Goal: Task Accomplishment & Management: Complete application form

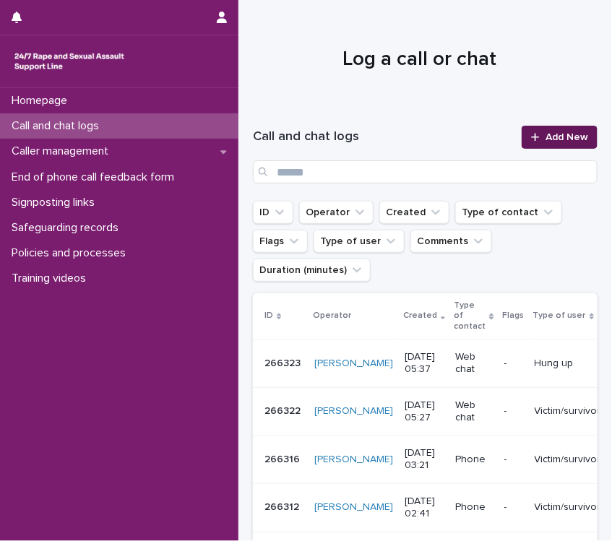
click at [568, 131] on link "Add New" at bounding box center [560, 137] width 76 height 23
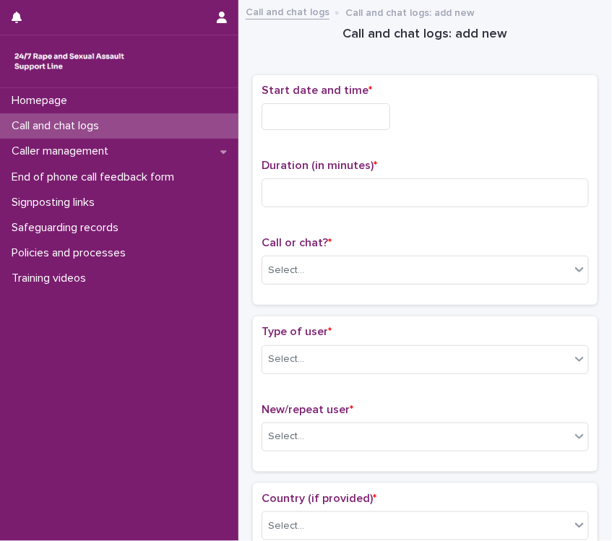
click at [331, 108] on input "text" at bounding box center [326, 116] width 129 height 27
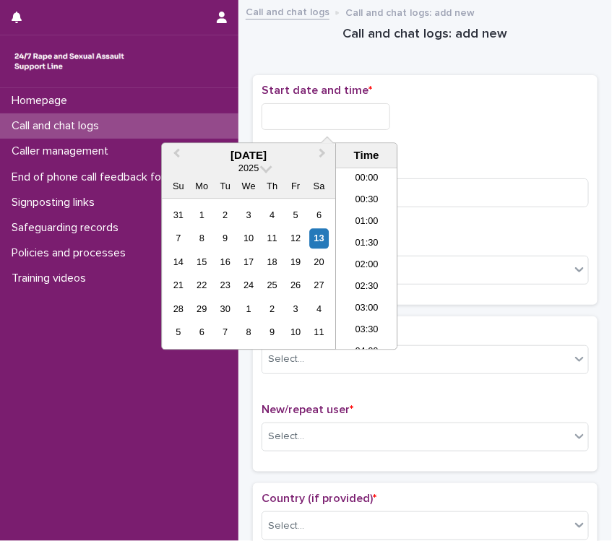
scroll to position [202, 0]
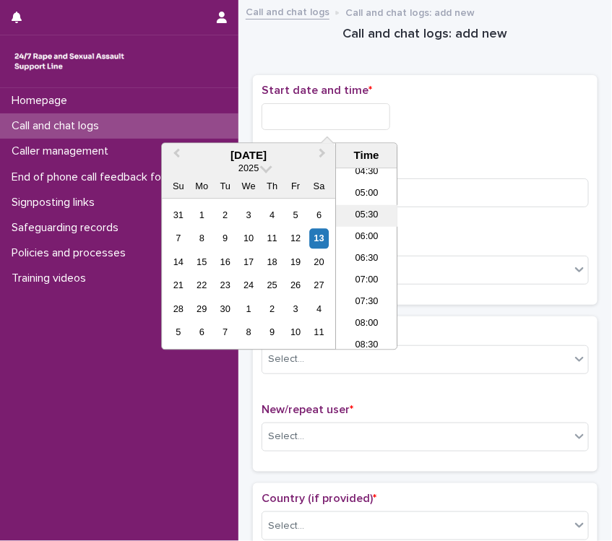
click at [369, 208] on li "05:30" at bounding box center [366, 216] width 61 height 22
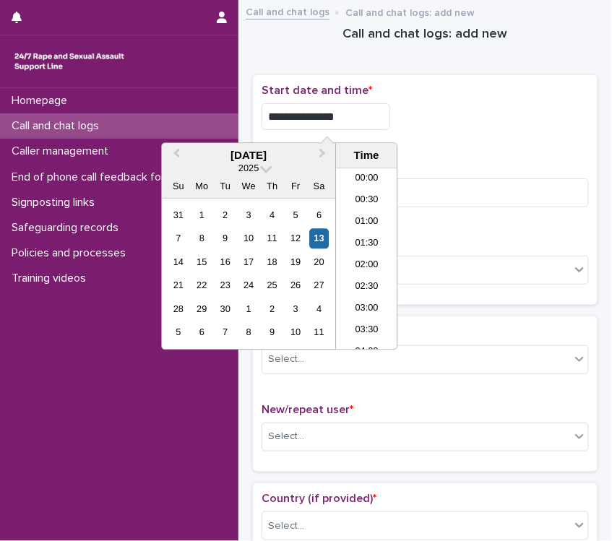
scroll to position [158, 0]
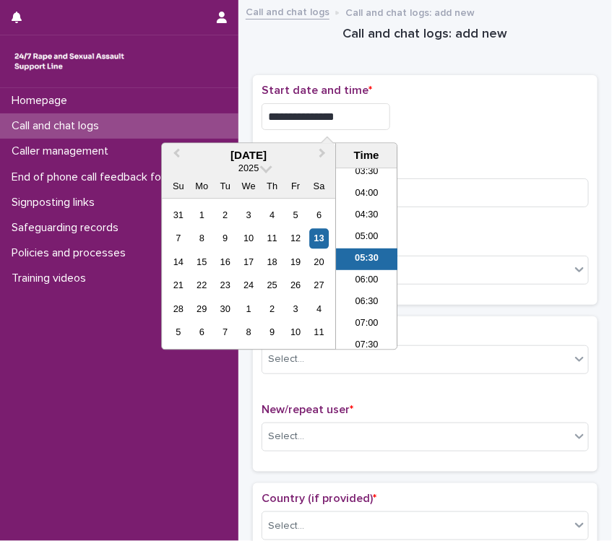
drag, startPoint x: 333, startPoint y: 119, endPoint x: 437, endPoint y: 119, distance: 104.1
click at [437, 119] on div "**********" at bounding box center [425, 116] width 327 height 27
type input "**********"
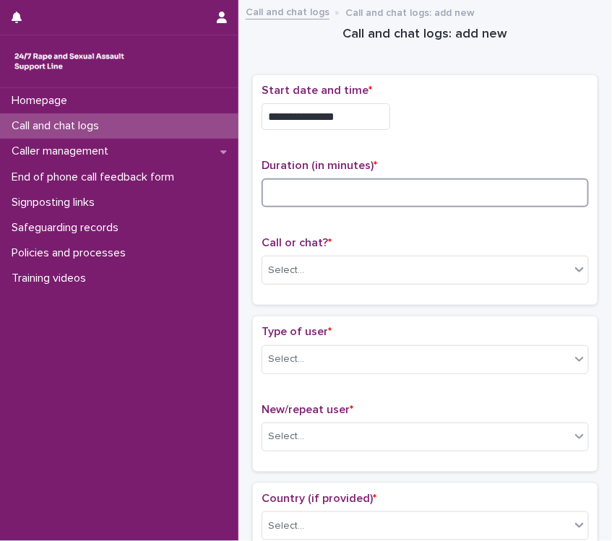
click at [437, 179] on input at bounding box center [425, 193] width 327 height 29
type input "**"
click at [317, 267] on div "Select..." at bounding box center [416, 271] width 308 height 24
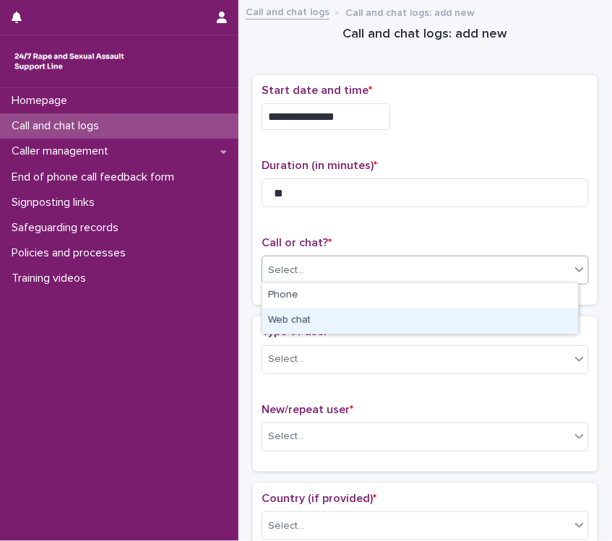
click at [312, 318] on div "Web chat" at bounding box center [420, 321] width 316 height 25
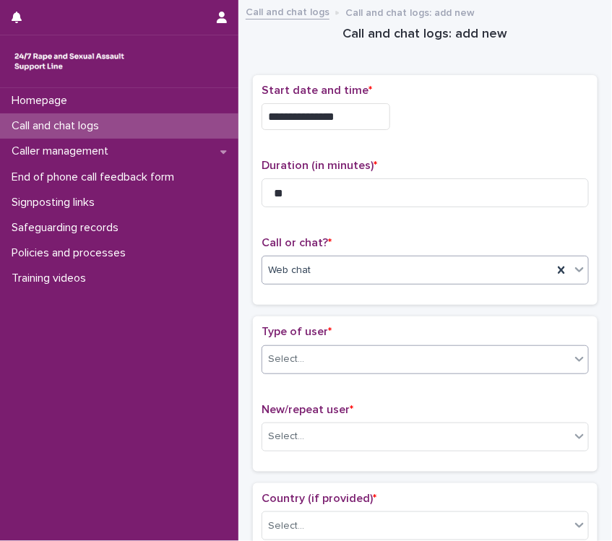
click at [308, 361] on div "Select..." at bounding box center [416, 360] width 308 height 24
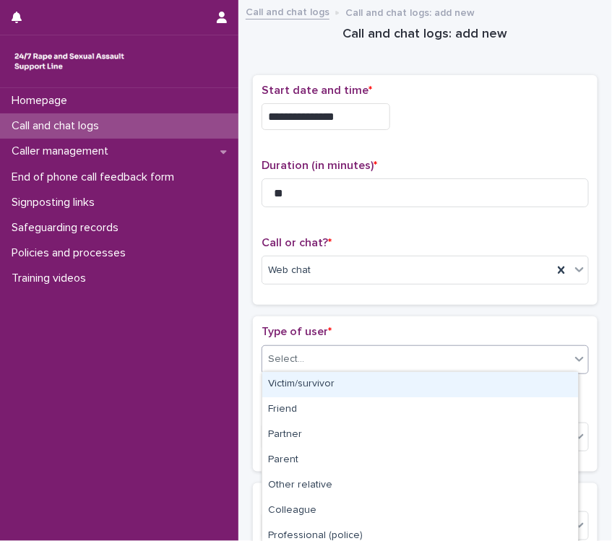
click at [306, 379] on div "Victim/survivor" at bounding box center [420, 384] width 316 height 25
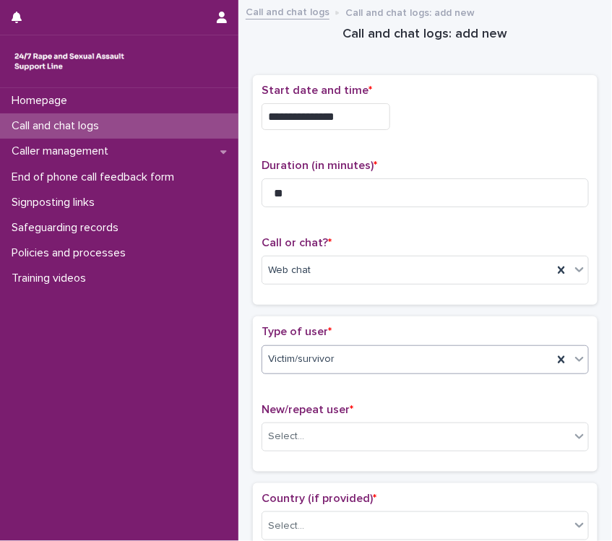
click at [351, 311] on div "**********" at bounding box center [425, 196] width 345 height 242
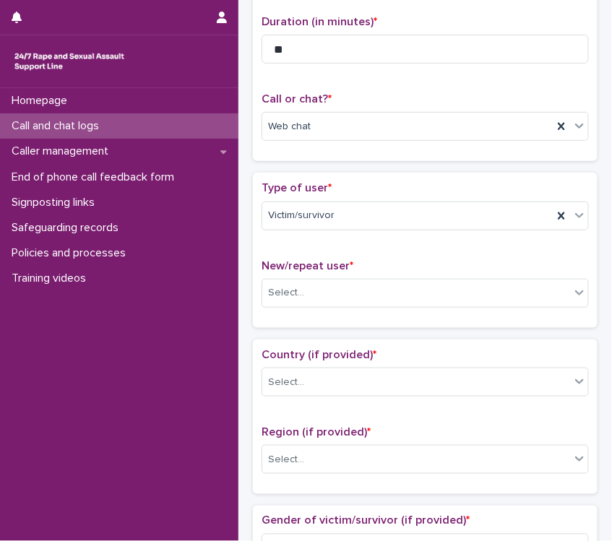
scroll to position [361, 0]
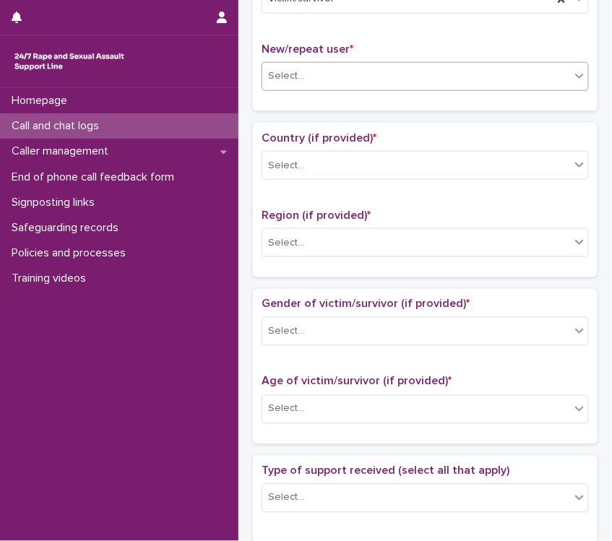
click at [284, 74] on div "Select..." at bounding box center [286, 76] width 36 height 15
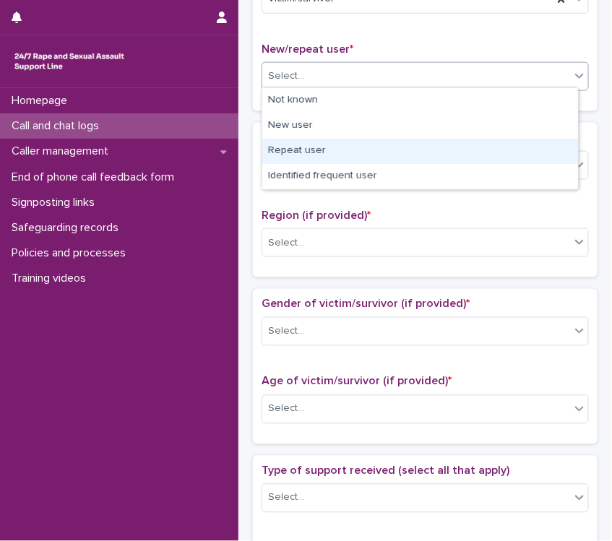
click at [307, 149] on div "Repeat user" at bounding box center [420, 151] width 316 height 25
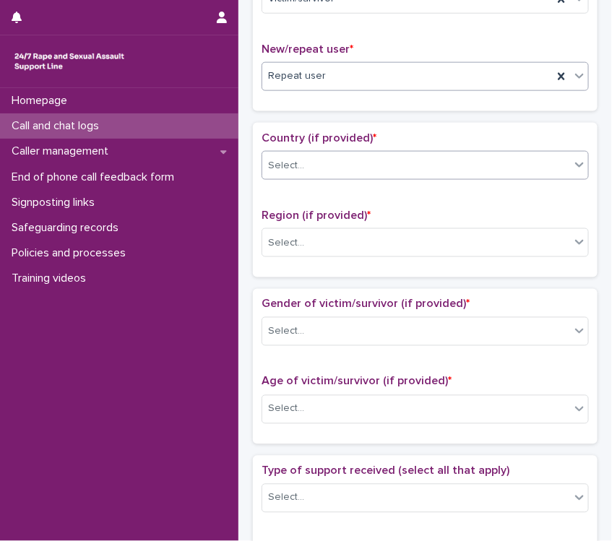
click at [302, 161] on div "Select..." at bounding box center [286, 165] width 36 height 15
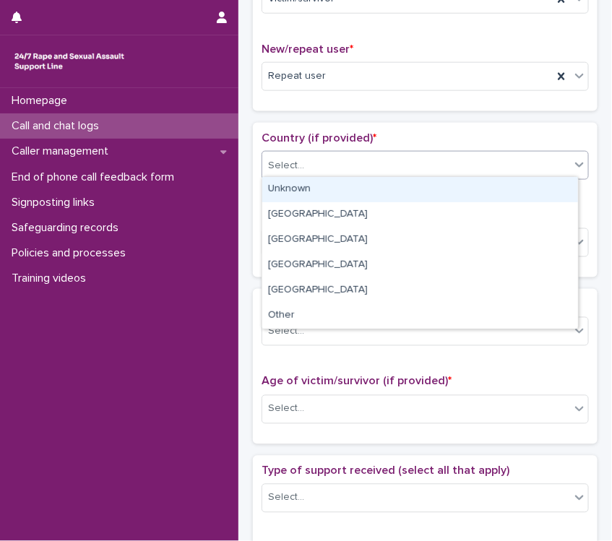
click at [306, 189] on div "Unknown" at bounding box center [420, 189] width 316 height 25
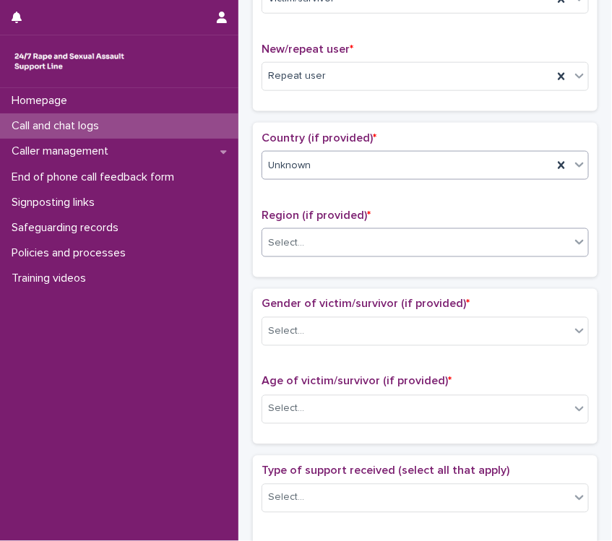
click at [326, 238] on div "Select..." at bounding box center [416, 243] width 308 height 24
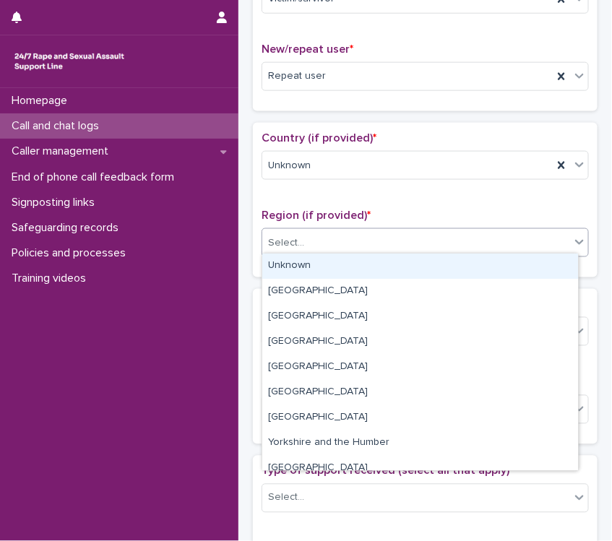
click at [322, 262] on div "Unknown" at bounding box center [420, 266] width 316 height 25
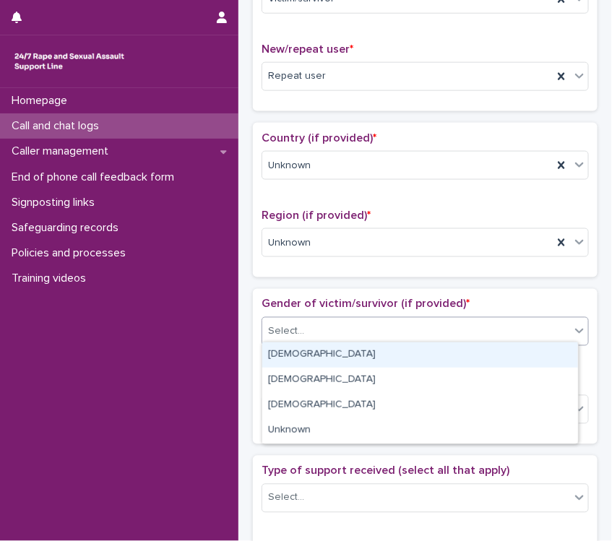
click at [325, 340] on div "Select..." at bounding box center [425, 331] width 327 height 29
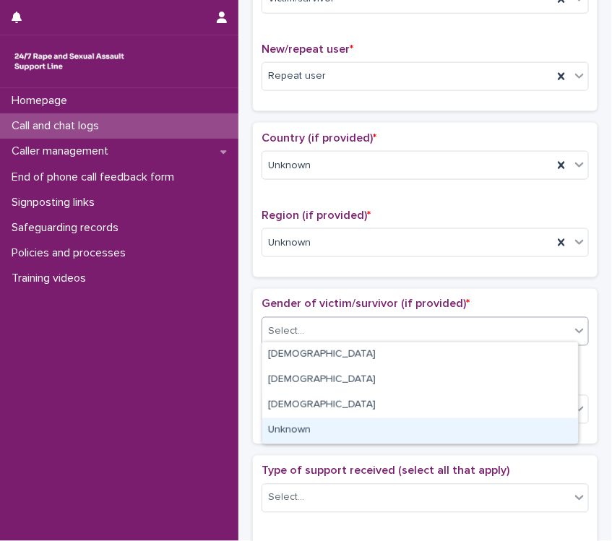
click at [298, 432] on div "Unknown" at bounding box center [420, 430] width 316 height 25
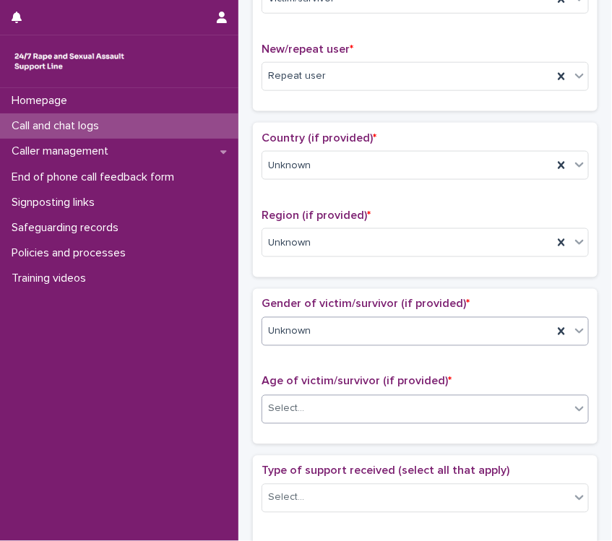
click at [311, 408] on div "Select..." at bounding box center [416, 409] width 308 height 24
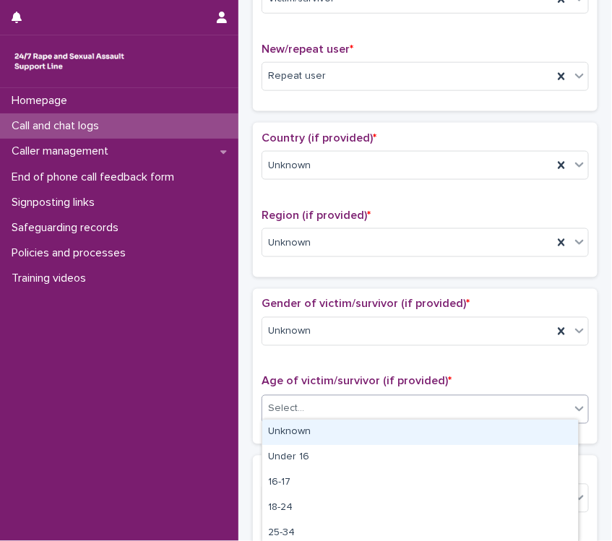
click at [309, 428] on div "Unknown" at bounding box center [420, 432] width 316 height 25
click at [325, 407] on div "Unknown" at bounding box center [407, 409] width 291 height 24
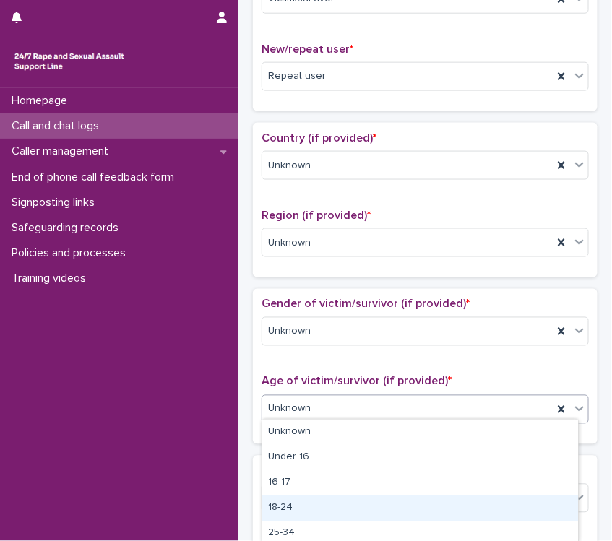
click at [288, 507] on div "18-24" at bounding box center [420, 508] width 316 height 25
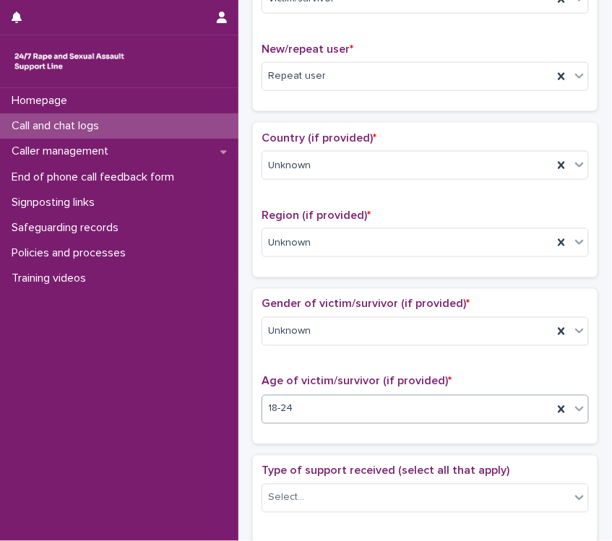
click at [335, 368] on div "Gender of victim/survivor (if provided) * Unknown Age of victim/survivor (if pr…" at bounding box center [425, 366] width 327 height 137
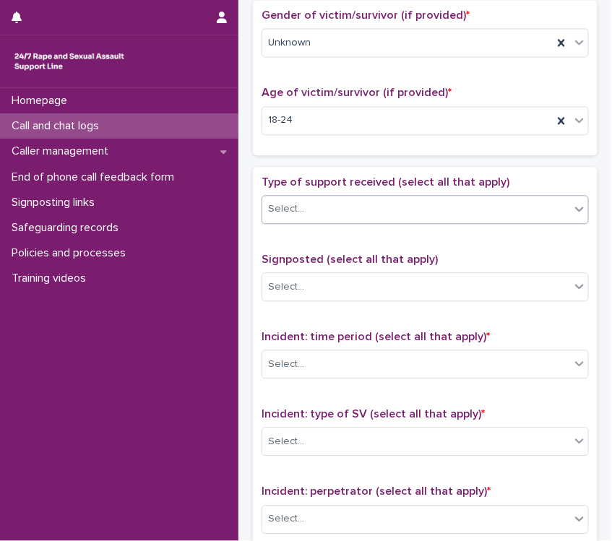
click at [321, 218] on div "Select..." at bounding box center [425, 209] width 327 height 29
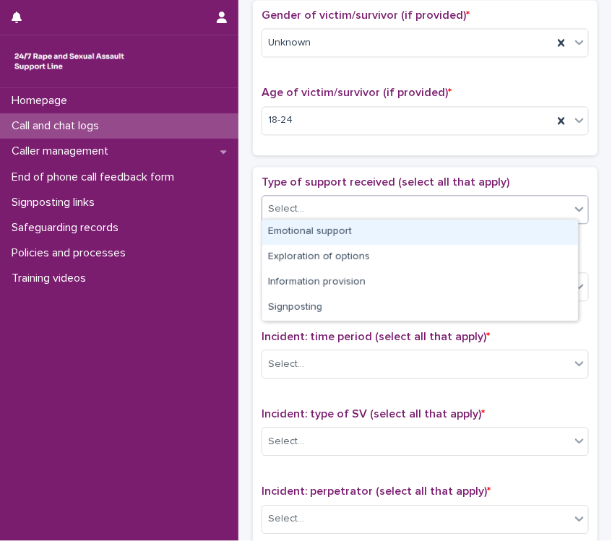
click at [311, 231] on div "Emotional support" at bounding box center [420, 232] width 316 height 25
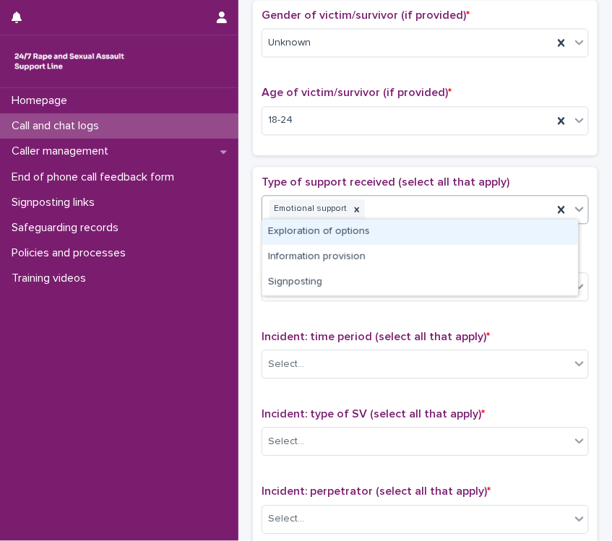
click at [396, 207] on div "Emotional support" at bounding box center [407, 209] width 291 height 25
click at [324, 229] on div "Exploration of options" at bounding box center [420, 232] width 316 height 25
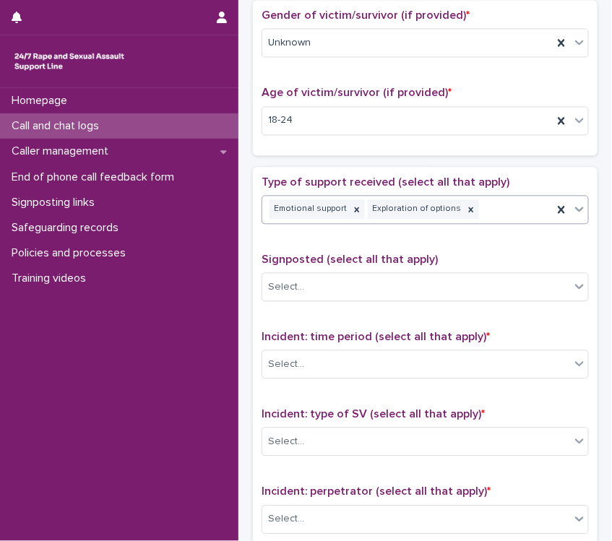
click at [444, 202] on div "Exploration of options" at bounding box center [415, 209] width 95 height 20
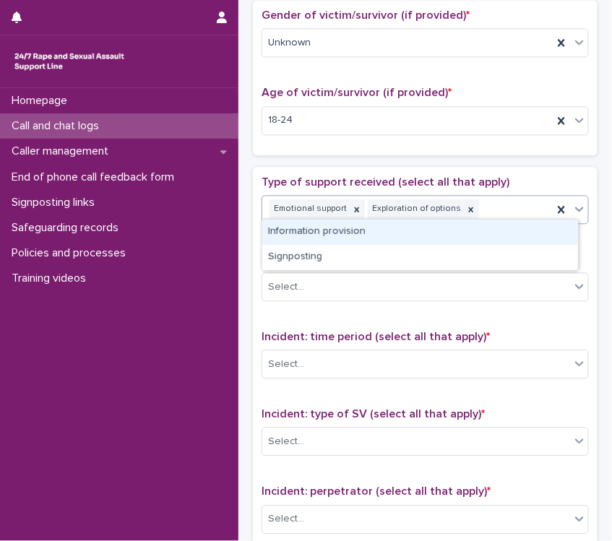
click at [340, 233] on div "Information provision" at bounding box center [420, 232] width 316 height 25
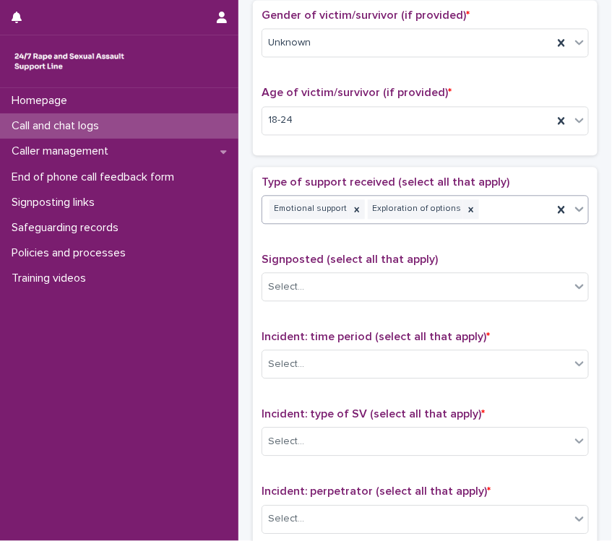
scroll to position [661, 0]
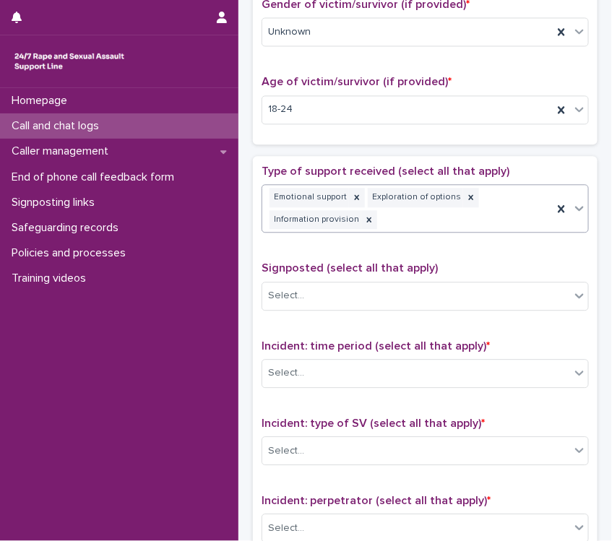
click at [474, 201] on div "Emotional support Exploration of options Information provision" at bounding box center [407, 209] width 291 height 48
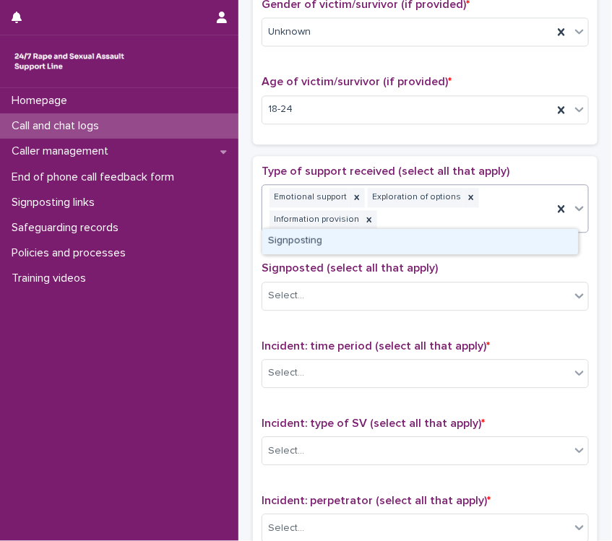
click at [358, 238] on div "Signposting" at bounding box center [420, 241] width 316 height 25
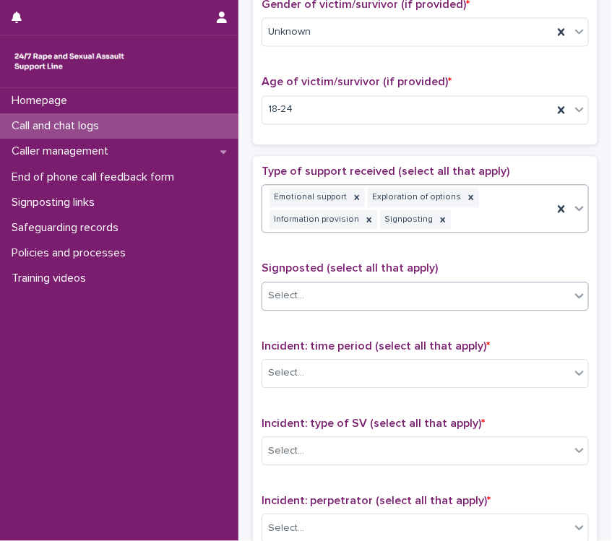
click at [338, 284] on div "Select..." at bounding box center [416, 296] width 308 height 24
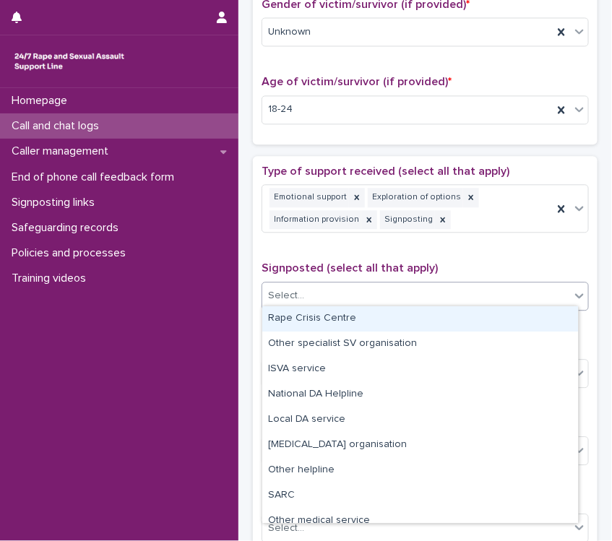
click at [333, 314] on div "Rape Crisis Centre" at bounding box center [420, 318] width 316 height 25
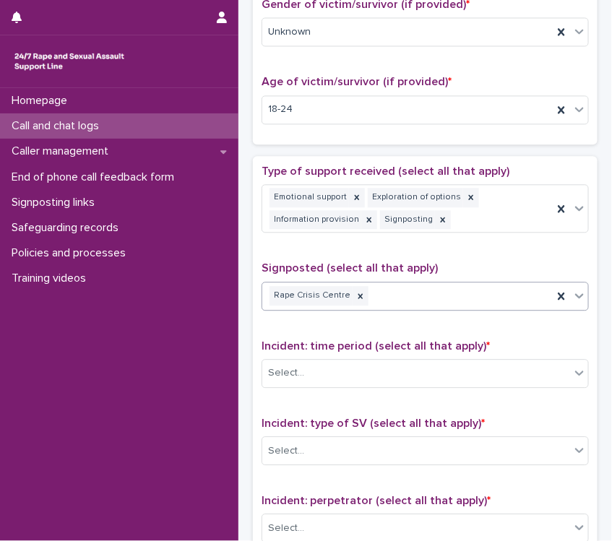
click at [400, 296] on div "Rape Crisis Centre" at bounding box center [407, 295] width 291 height 25
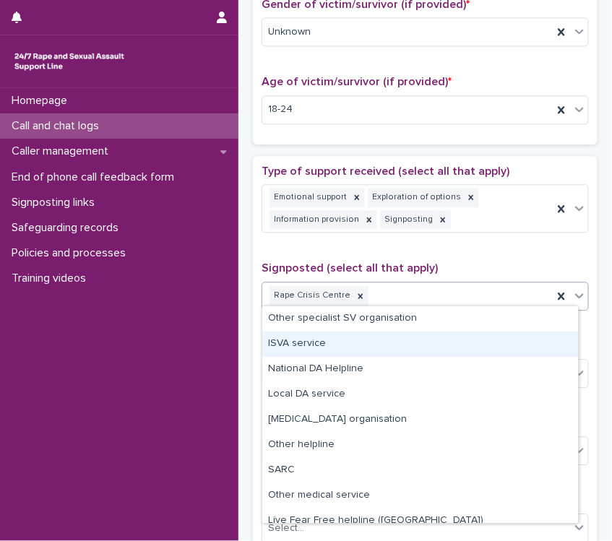
click at [316, 345] on div "ISVA service" at bounding box center [420, 344] width 316 height 25
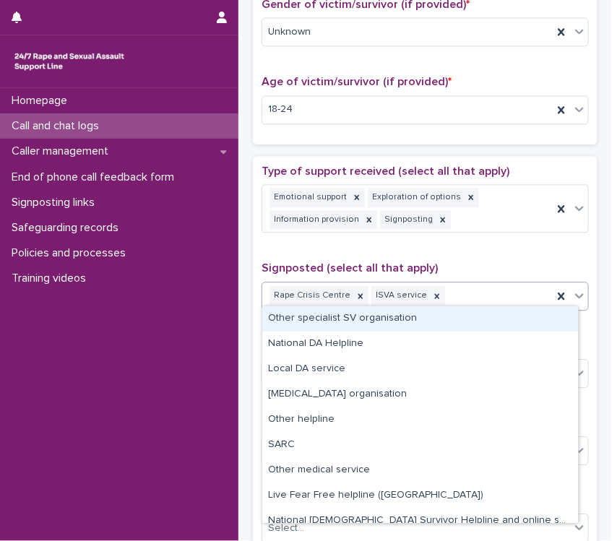
click at [445, 288] on div "Rape Crisis Centre ISVA service" at bounding box center [407, 295] width 291 height 25
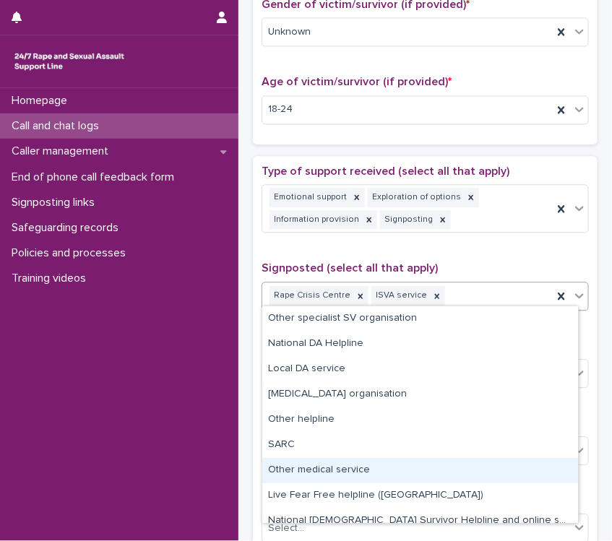
scroll to position [35, 0]
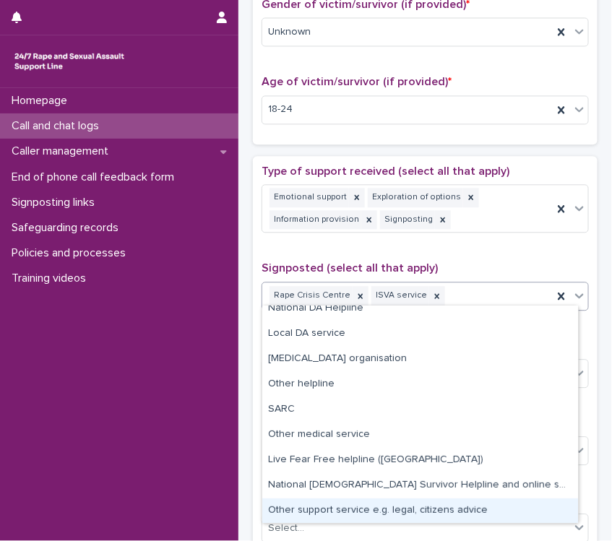
drag, startPoint x: 360, startPoint y: 497, endPoint x: 351, endPoint y: 512, distance: 18.1
click at [351, 512] on div "Other support service e.g. legal, citizens advice" at bounding box center [420, 511] width 316 height 25
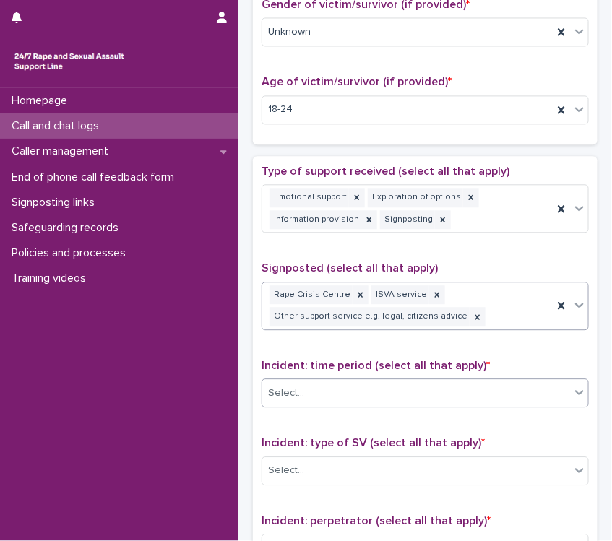
scroll to position [670, 0]
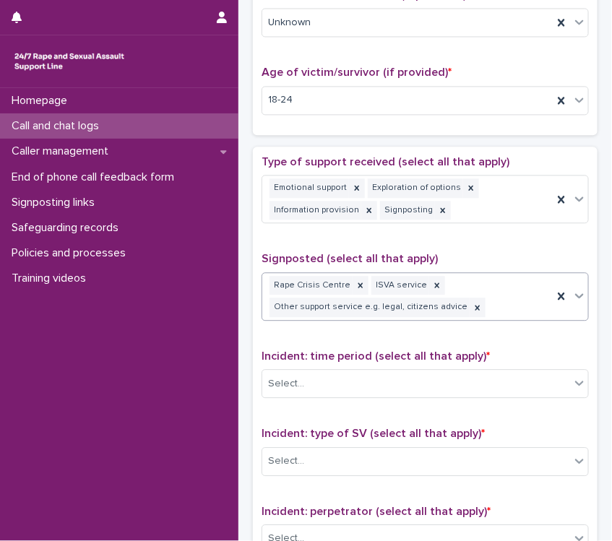
click at [356, 350] on p "Incident: time period (select all that apply) *" at bounding box center [425, 357] width 327 height 14
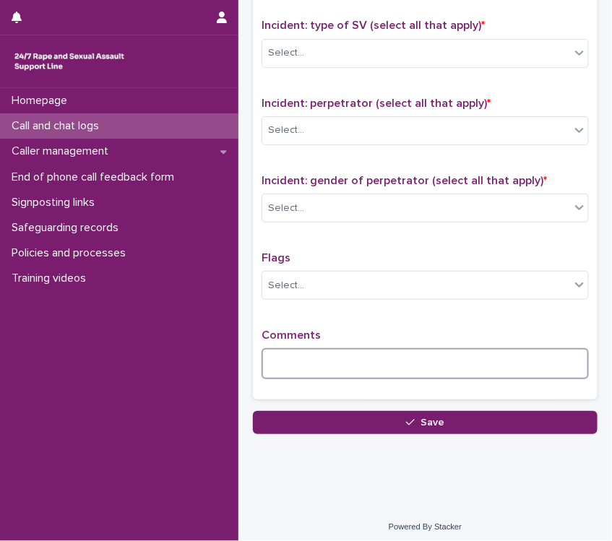
click at [352, 351] on textarea at bounding box center [425, 363] width 327 height 31
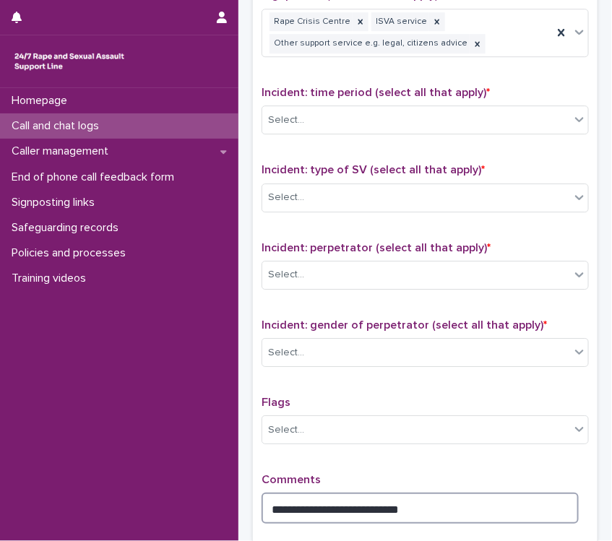
scroll to position [861, 0]
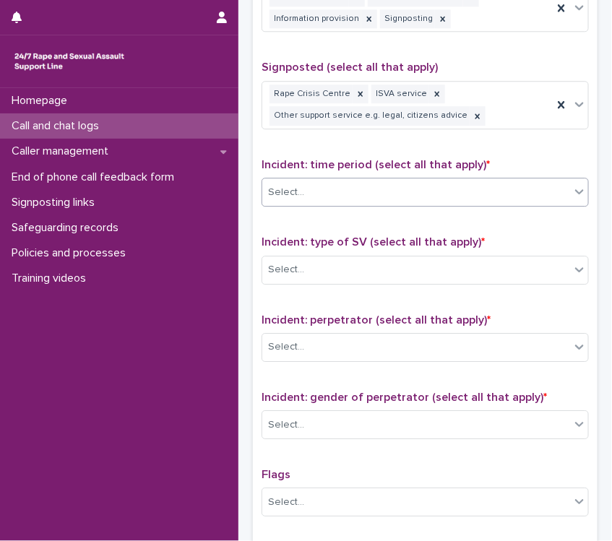
click at [373, 187] on div "Select..." at bounding box center [416, 193] width 308 height 24
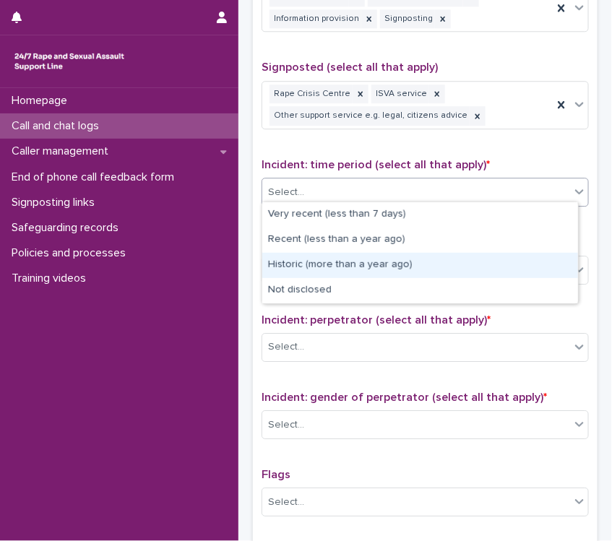
click at [309, 257] on div "Historic (more than a year ago)" at bounding box center [420, 265] width 316 height 25
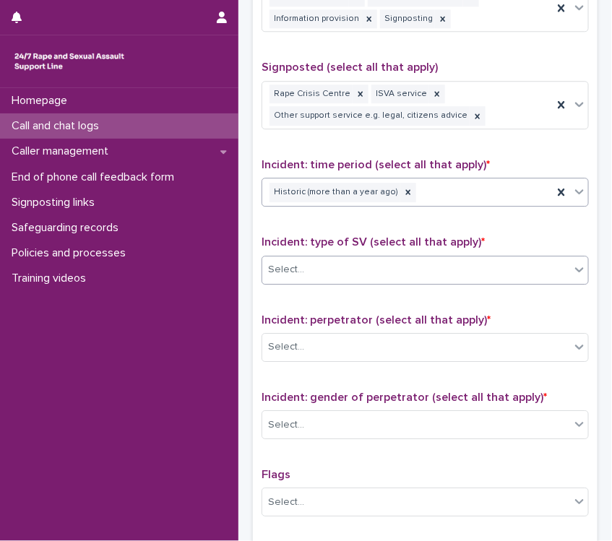
click at [322, 262] on div "Select..." at bounding box center [416, 270] width 308 height 24
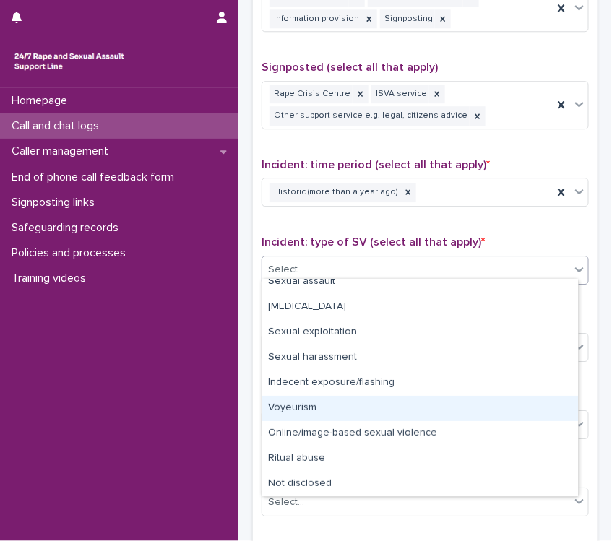
scroll to position [0, 0]
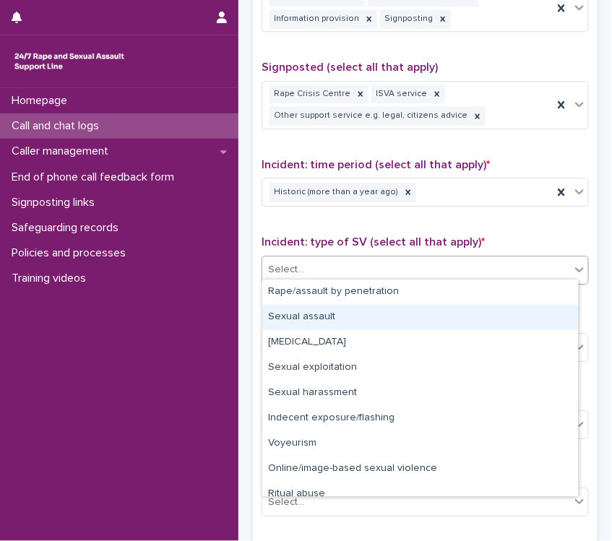
click at [330, 314] on div "Sexual assault" at bounding box center [420, 317] width 316 height 25
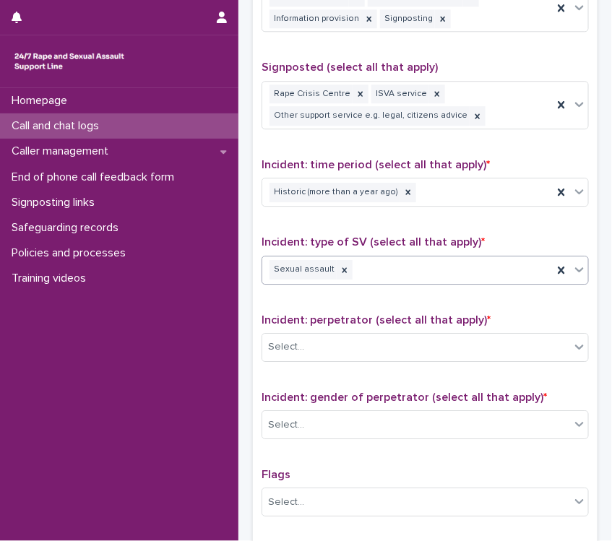
click at [327, 304] on div "**********" at bounding box center [425, 286] width 327 height 644
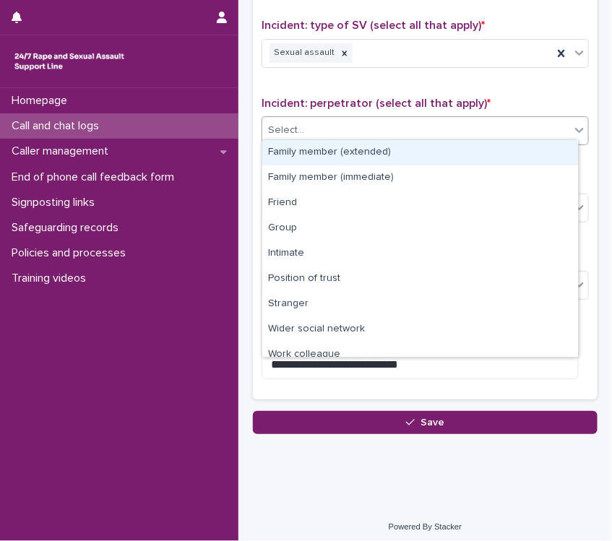
click at [335, 121] on div "Select..." at bounding box center [416, 131] width 308 height 24
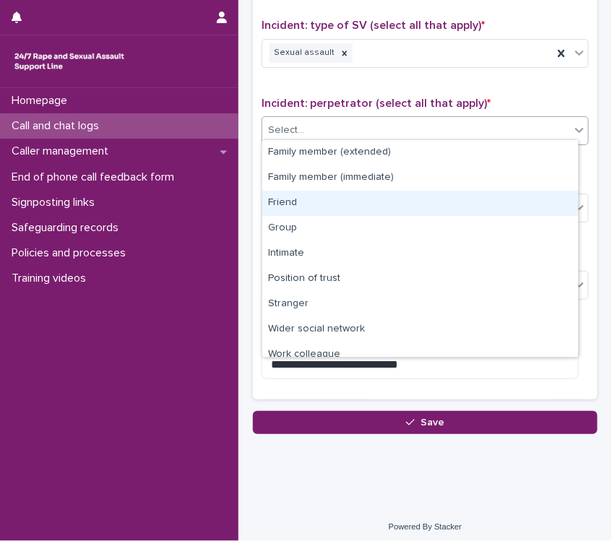
click at [306, 199] on div "Friend" at bounding box center [420, 203] width 316 height 25
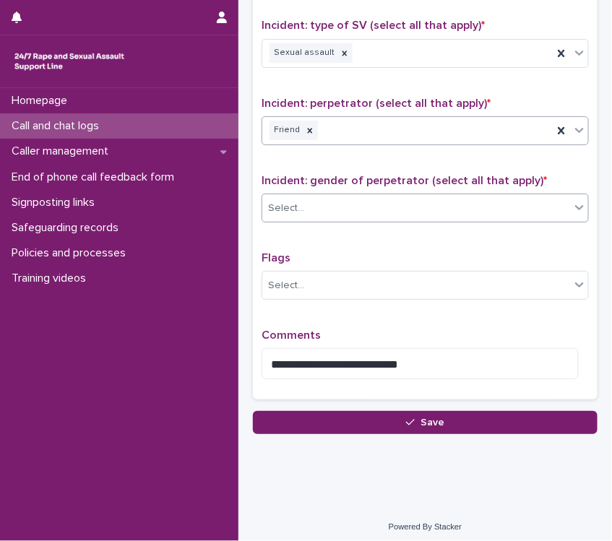
click at [317, 214] on div "Select..." at bounding box center [425, 208] width 327 height 29
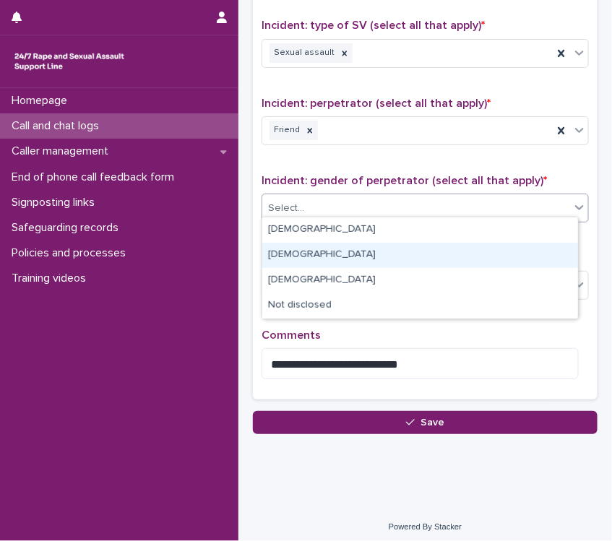
click at [290, 252] on div "[DEMOGRAPHIC_DATA]" at bounding box center [420, 255] width 316 height 25
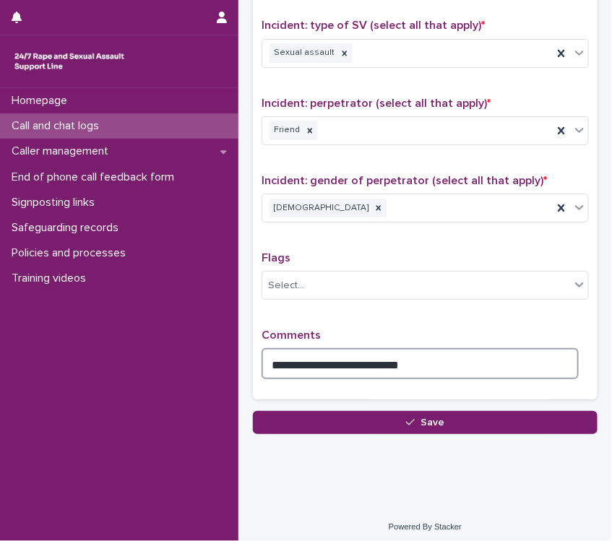
click at [447, 348] on textarea "**********" at bounding box center [420, 363] width 317 height 31
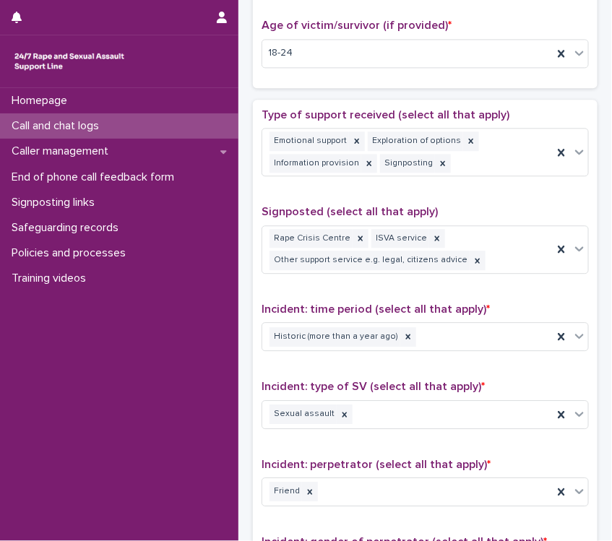
scroll to position [1102, 0]
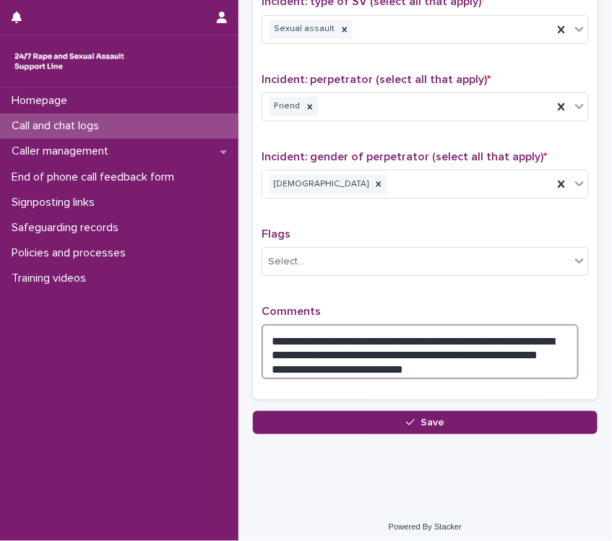
drag, startPoint x: 469, startPoint y: 350, endPoint x: 507, endPoint y: 344, distance: 38.7
click at [523, 355] on textarea "**********" at bounding box center [420, 352] width 317 height 55
click at [507, 344] on textarea "**********" at bounding box center [420, 352] width 317 height 55
drag, startPoint x: 460, startPoint y: 349, endPoint x: 515, endPoint y: 350, distance: 55.7
click at [515, 350] on textarea "**********" at bounding box center [420, 352] width 317 height 55
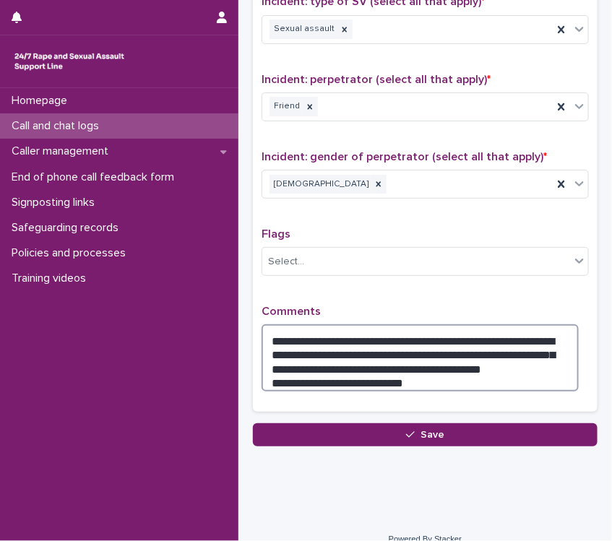
click at [278, 374] on textarea "**********" at bounding box center [420, 358] width 317 height 67
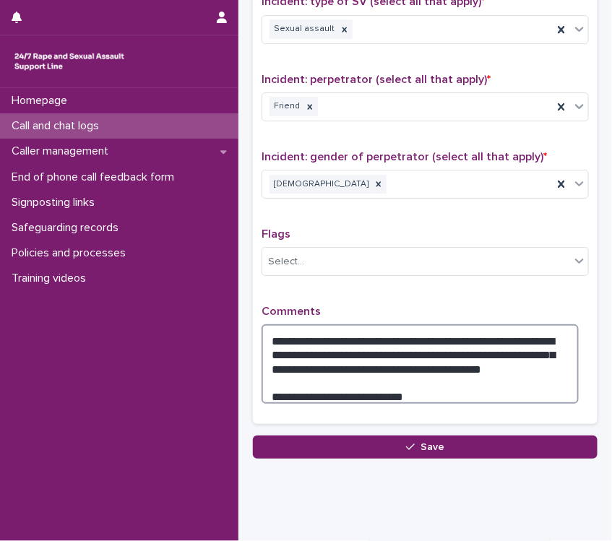
click at [466, 392] on textarea "**********" at bounding box center [420, 364] width 317 height 79
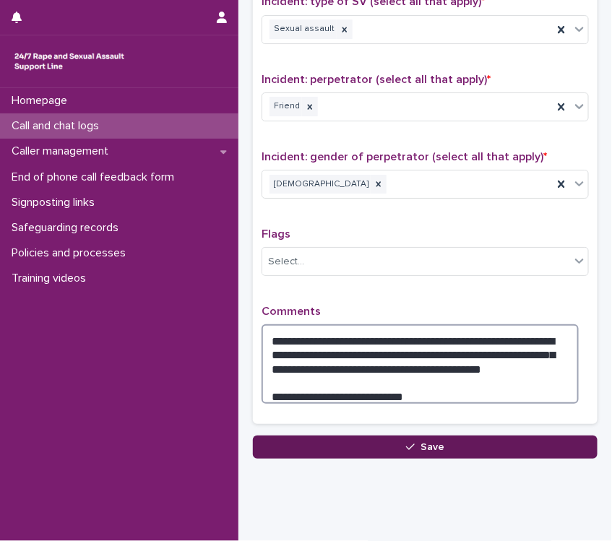
type textarea "**********"
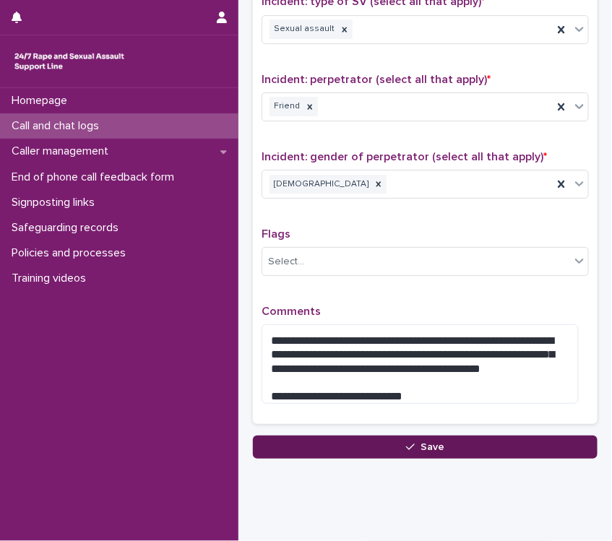
click at [450, 436] on button "Save" at bounding box center [425, 447] width 345 height 23
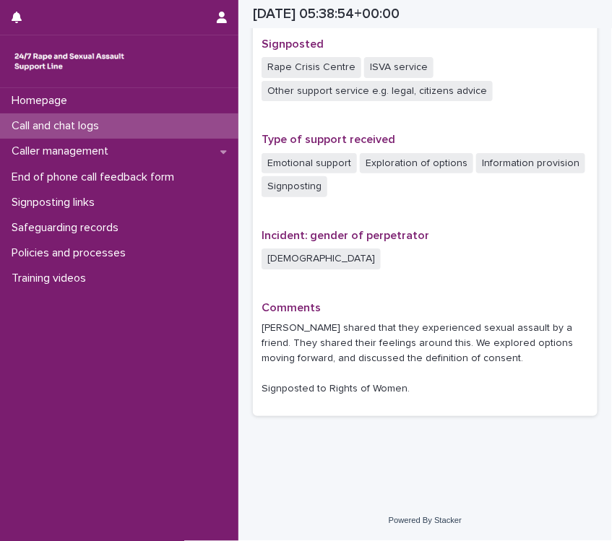
scroll to position [933, 0]
click at [211, 335] on div "Homepage Call and chat logs Caller management End of phone call feedback form S…" at bounding box center [119, 314] width 238 height 453
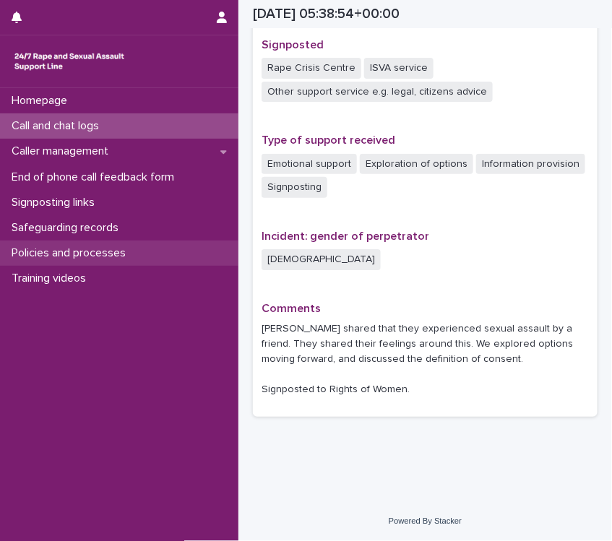
click at [98, 254] on p "Policies and processes" at bounding box center [72, 253] width 132 height 14
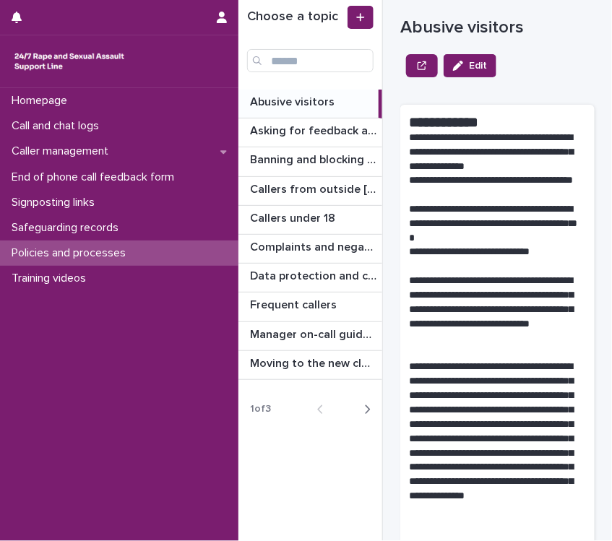
click at [361, 416] on div "Back Next" at bounding box center [344, 410] width 77 height 36
click at [363, 408] on div "button" at bounding box center [364, 409] width 12 height 13
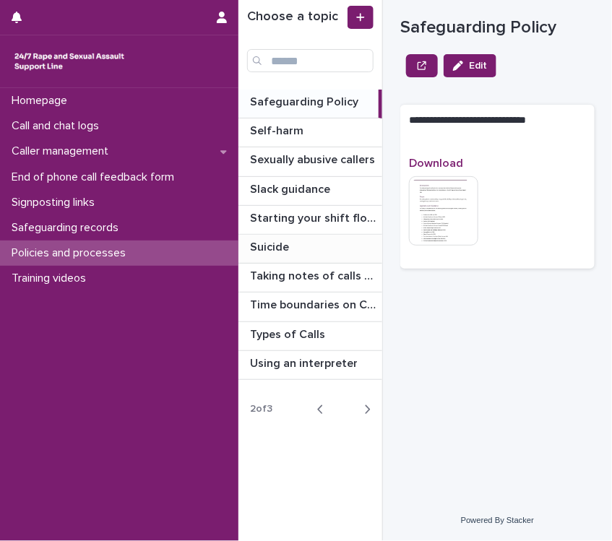
click at [298, 243] on p at bounding box center [313, 248] width 126 height 14
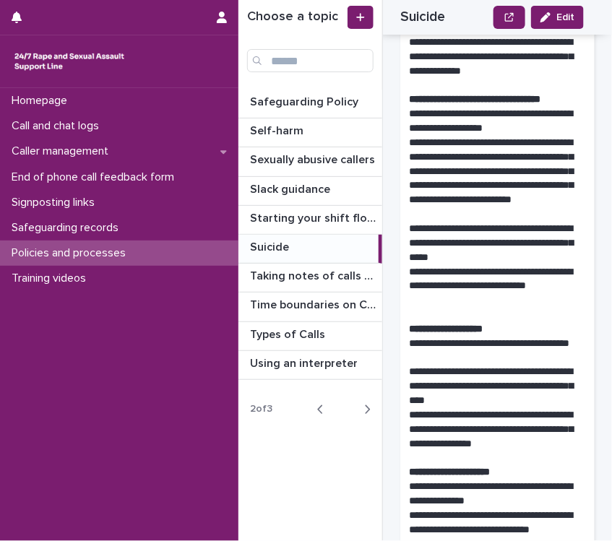
scroll to position [1084, 0]
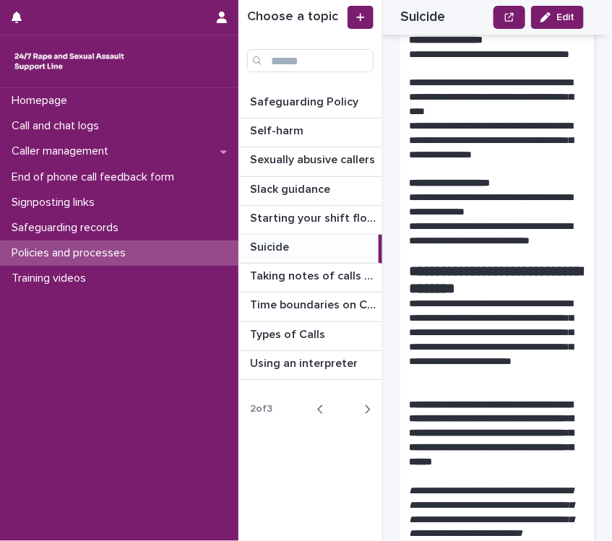
click at [481, 382] on p "**********" at bounding box center [492, 340] width 167 height 86
click at [471, 220] on p "**********" at bounding box center [492, 205] width 167 height 29
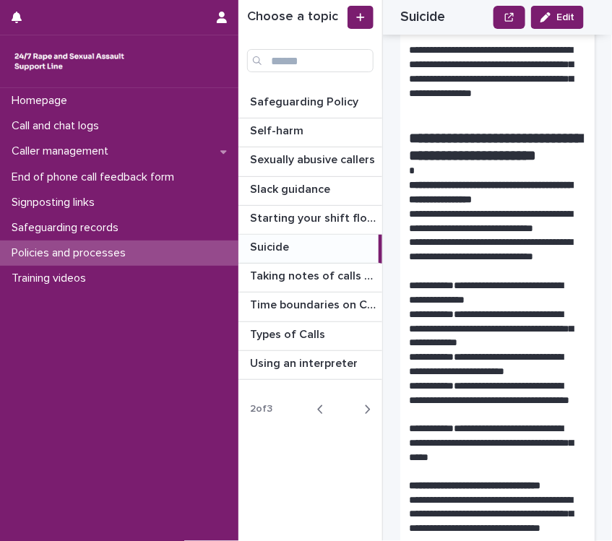
scroll to position [288, 0]
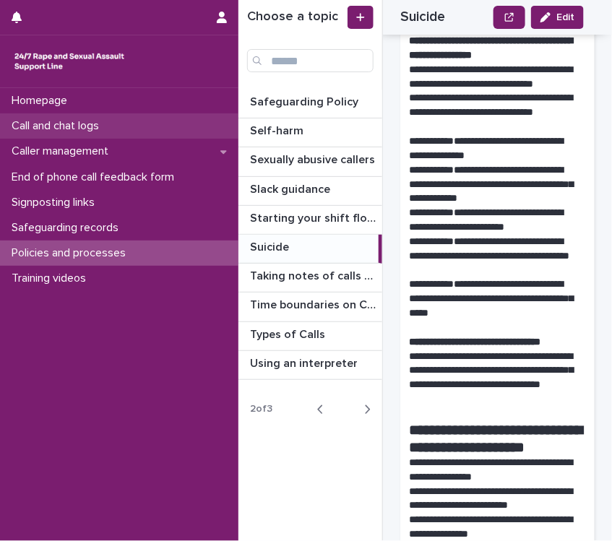
click at [89, 129] on p "Call and chat logs" at bounding box center [58, 126] width 105 height 14
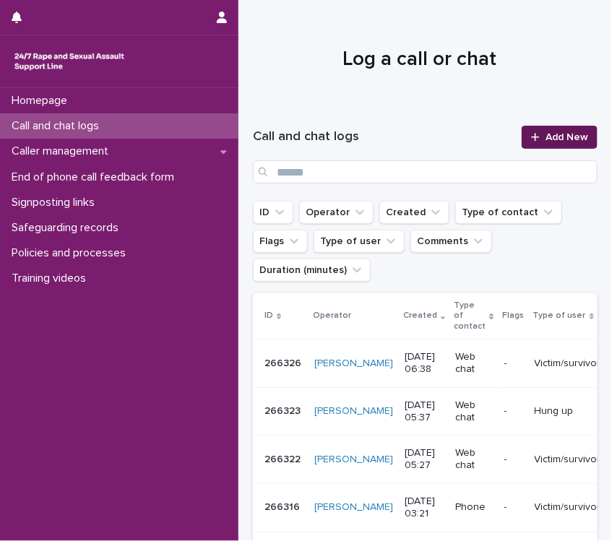
click at [562, 130] on link "Add New" at bounding box center [560, 137] width 76 height 23
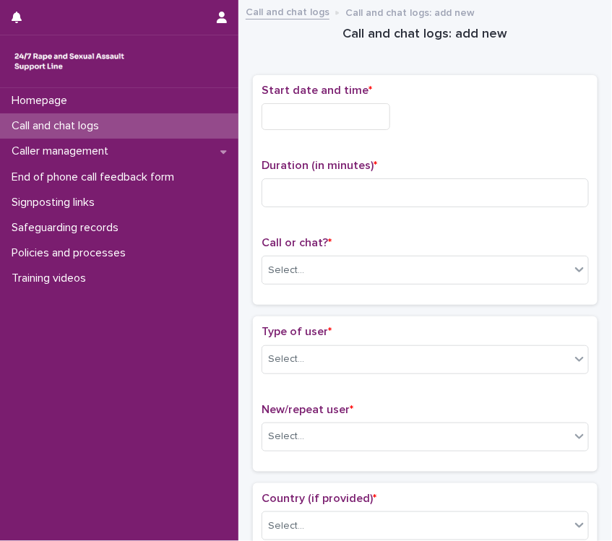
click at [337, 115] on input "text" at bounding box center [326, 116] width 129 height 27
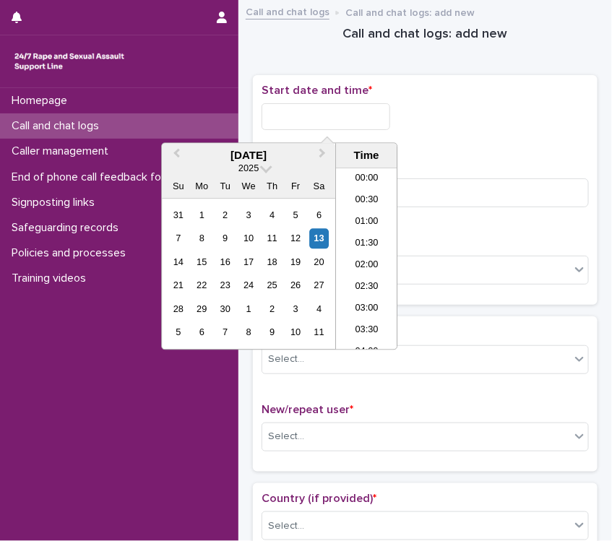
scroll to position [246, 0]
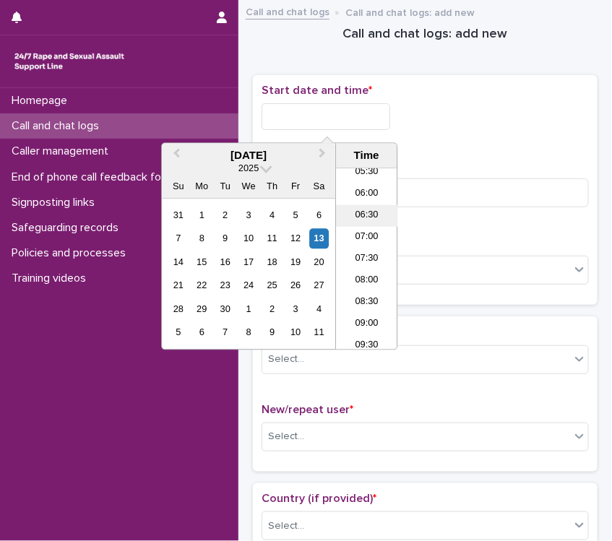
click at [357, 218] on li "06:30" at bounding box center [366, 216] width 61 height 22
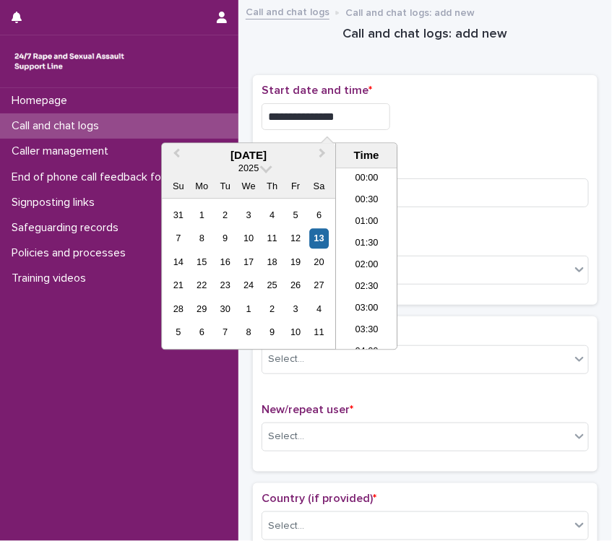
scroll to position [202, 0]
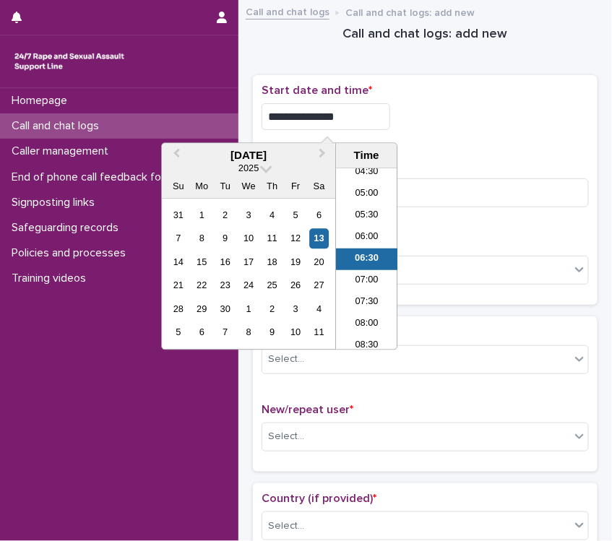
drag, startPoint x: 331, startPoint y: 116, endPoint x: 361, endPoint y: 114, distance: 29.7
click at [361, 114] on input "**********" at bounding box center [326, 116] width 129 height 27
type input "**********"
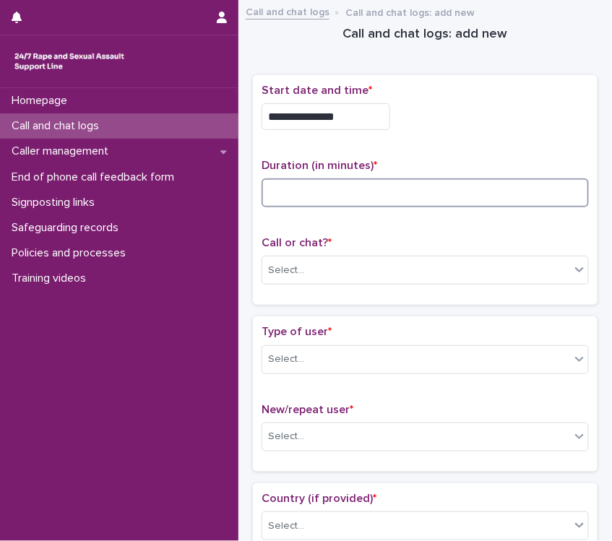
click at [450, 186] on input at bounding box center [425, 193] width 327 height 29
type input "**"
click at [316, 259] on div "Select..." at bounding box center [416, 271] width 308 height 24
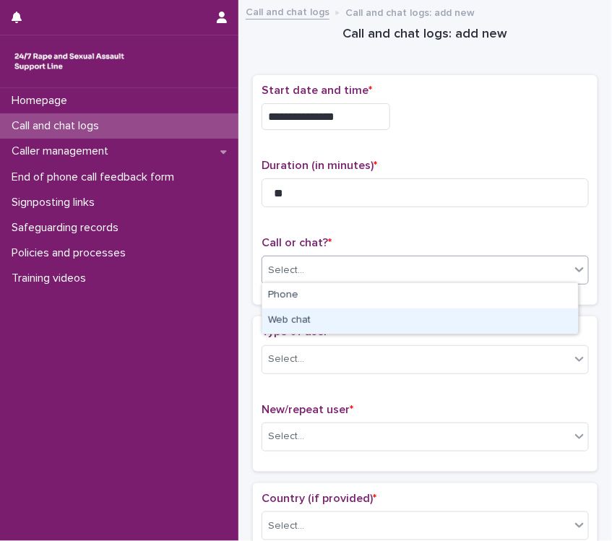
click at [302, 314] on div "Web chat" at bounding box center [420, 321] width 316 height 25
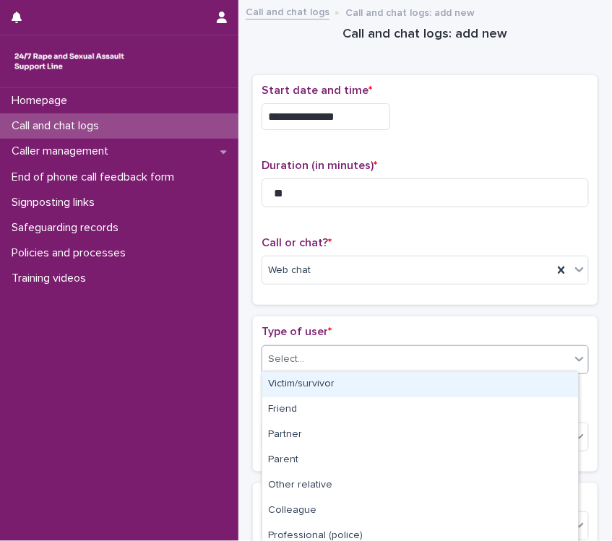
click at [319, 355] on div "Select..." at bounding box center [416, 360] width 308 height 24
click at [322, 382] on div "Victim/survivor" at bounding box center [420, 384] width 316 height 25
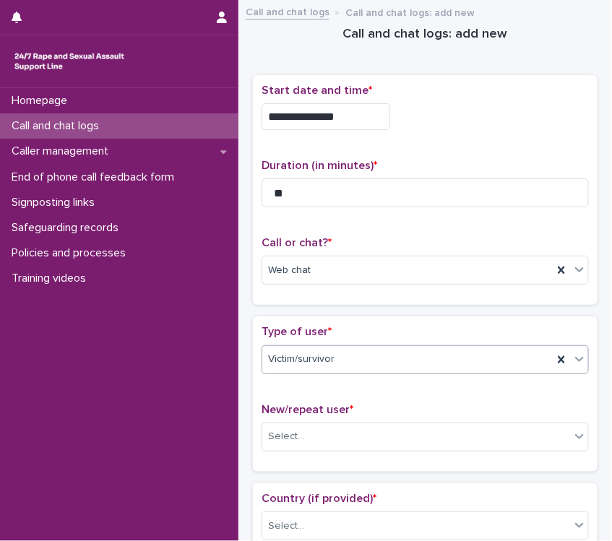
click at [331, 325] on p "Type of user *" at bounding box center [425, 332] width 327 height 14
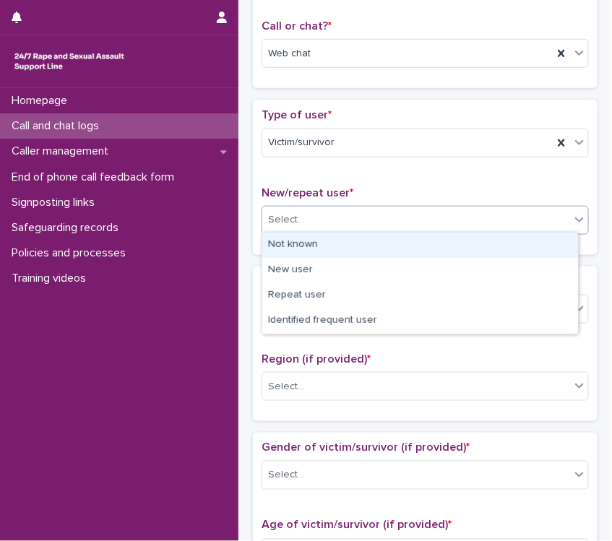
click at [366, 210] on div "Select..." at bounding box center [416, 220] width 308 height 24
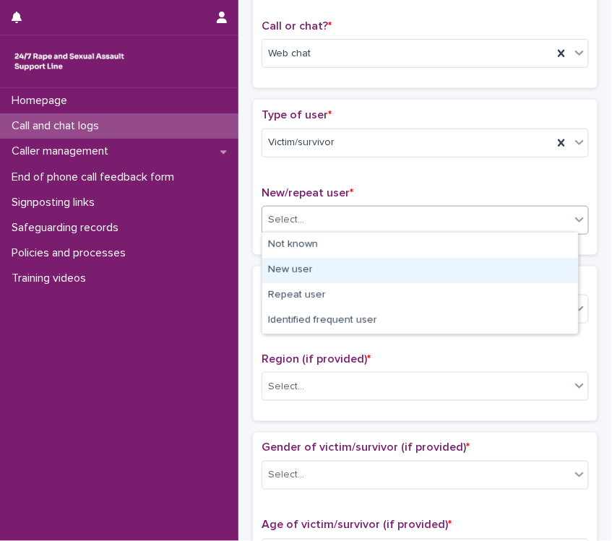
click at [315, 270] on div "New user" at bounding box center [420, 270] width 316 height 25
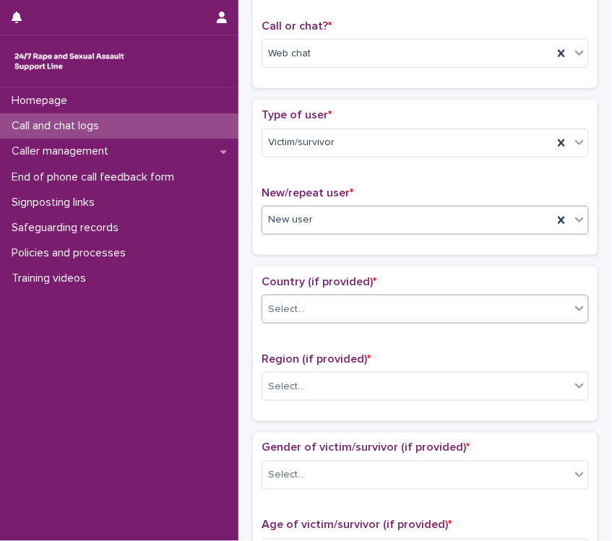
click at [325, 309] on div "Select..." at bounding box center [416, 310] width 308 height 24
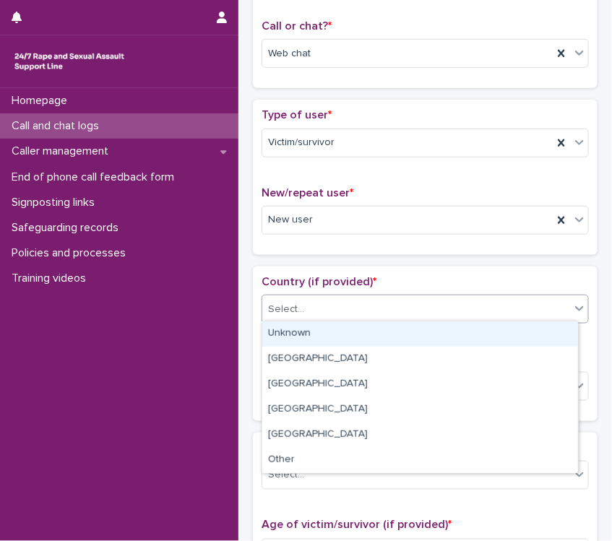
click at [325, 333] on div "Unknown" at bounding box center [420, 334] width 316 height 25
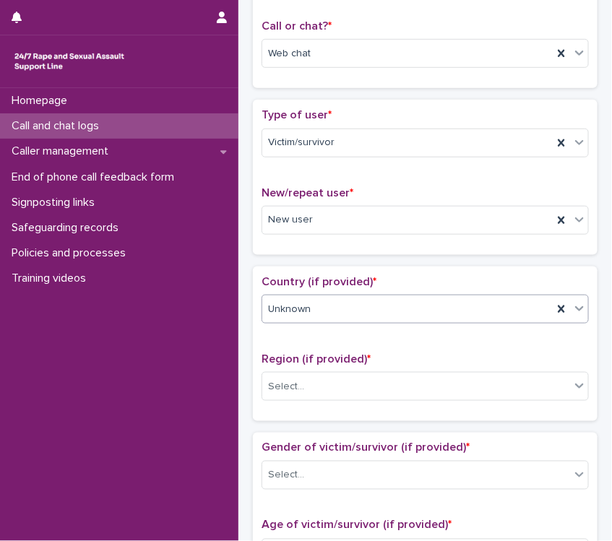
click at [333, 356] on span "Region (if provided) *" at bounding box center [316, 359] width 109 height 12
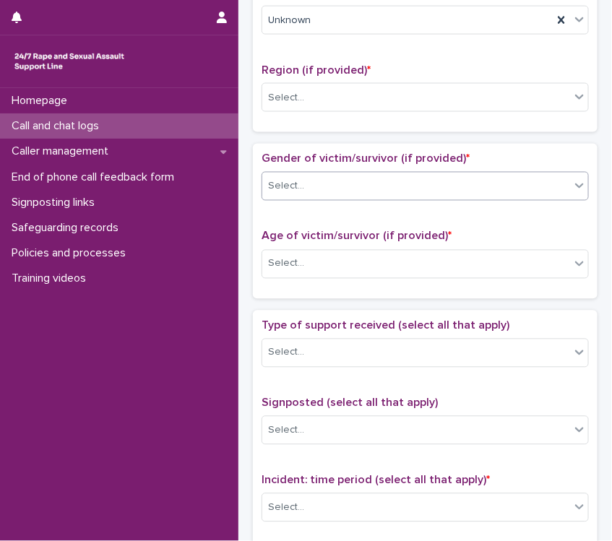
click at [301, 184] on div "Select..." at bounding box center [286, 186] width 36 height 15
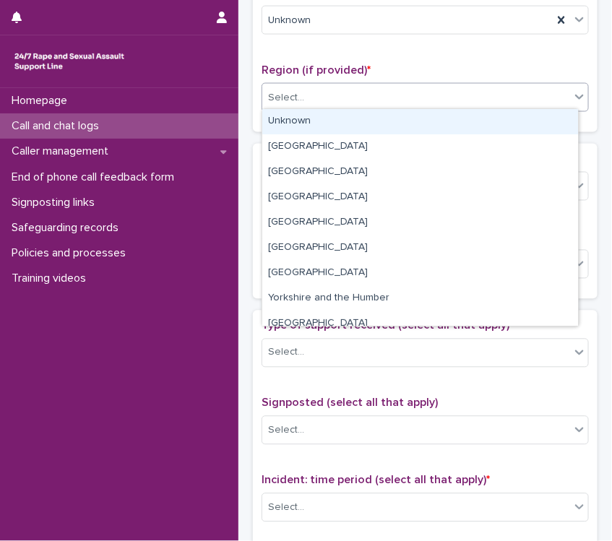
click at [309, 101] on div "Select..." at bounding box center [416, 98] width 308 height 24
click at [309, 122] on div "Unknown" at bounding box center [420, 121] width 316 height 25
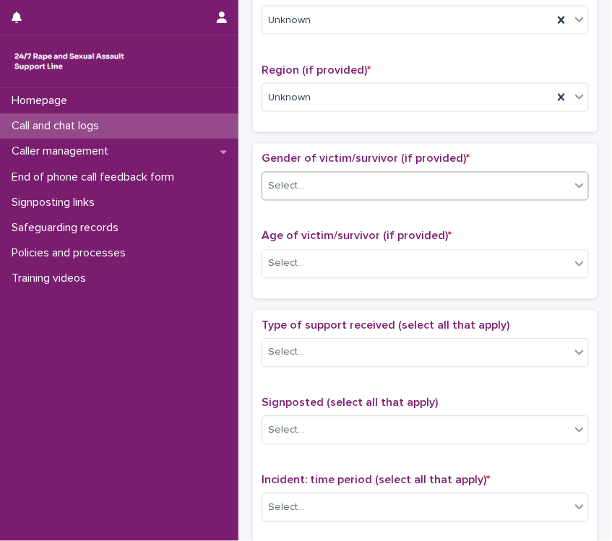
click at [306, 179] on input "text" at bounding box center [306, 186] width 1 height 14
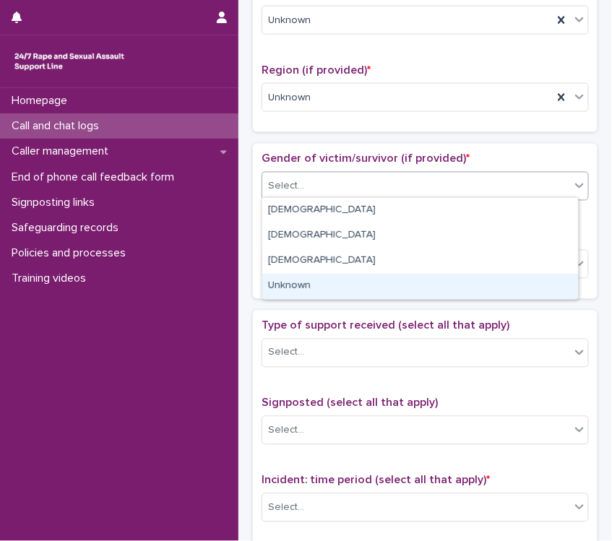
click at [293, 281] on div "Unknown" at bounding box center [420, 286] width 316 height 25
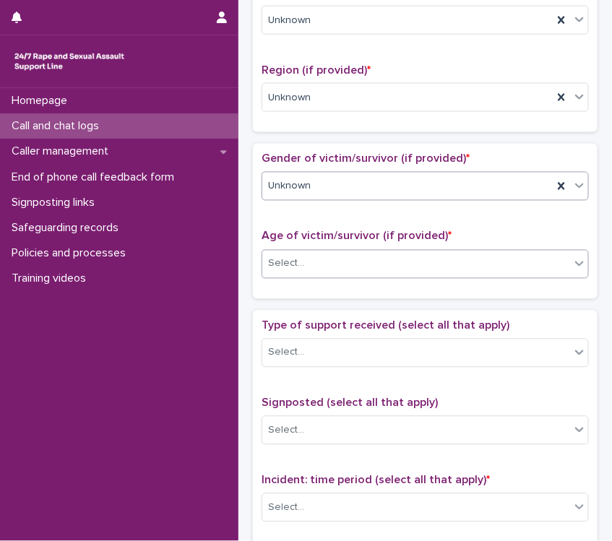
click at [308, 259] on div "Select..." at bounding box center [416, 264] width 308 height 24
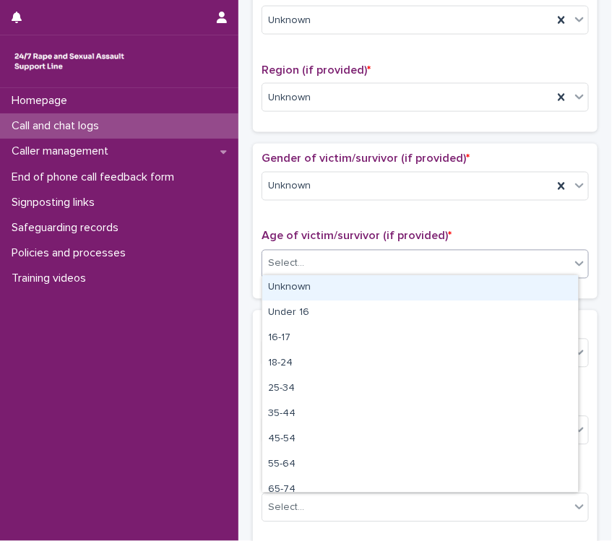
click at [308, 283] on div "Unknown" at bounding box center [420, 287] width 316 height 25
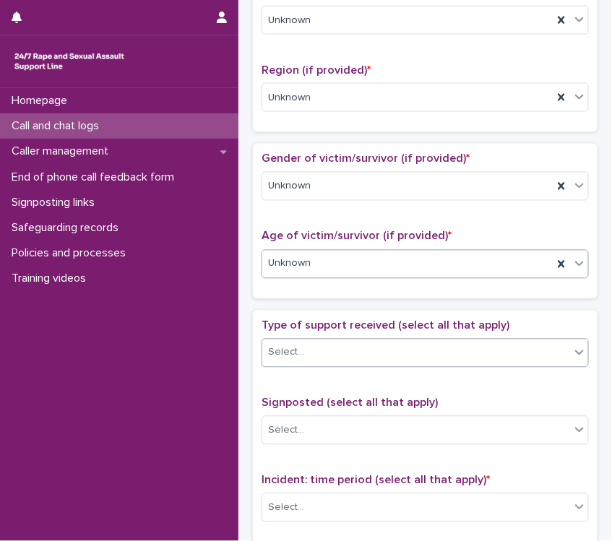
click at [317, 343] on div "Select..." at bounding box center [416, 353] width 308 height 24
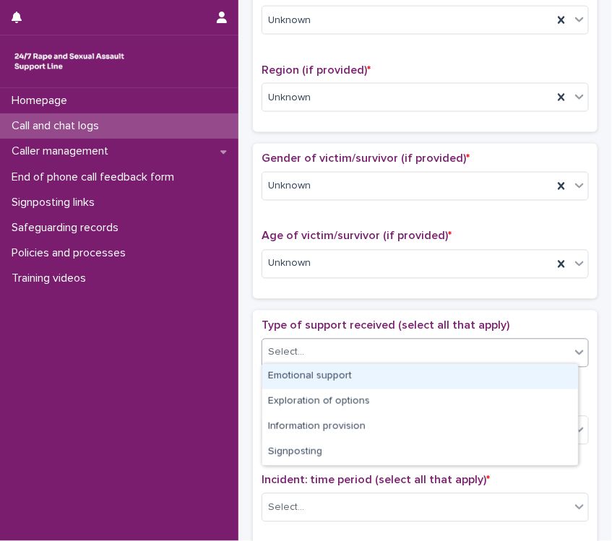
click at [319, 373] on div "Emotional support" at bounding box center [420, 376] width 316 height 25
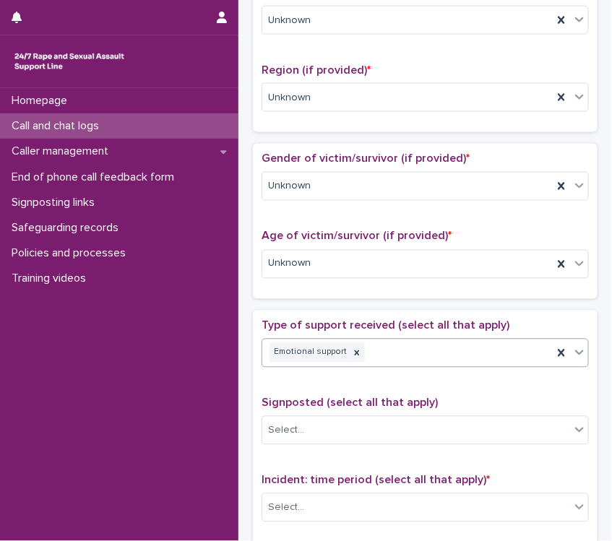
click at [393, 351] on div "Emotional support" at bounding box center [407, 352] width 291 height 25
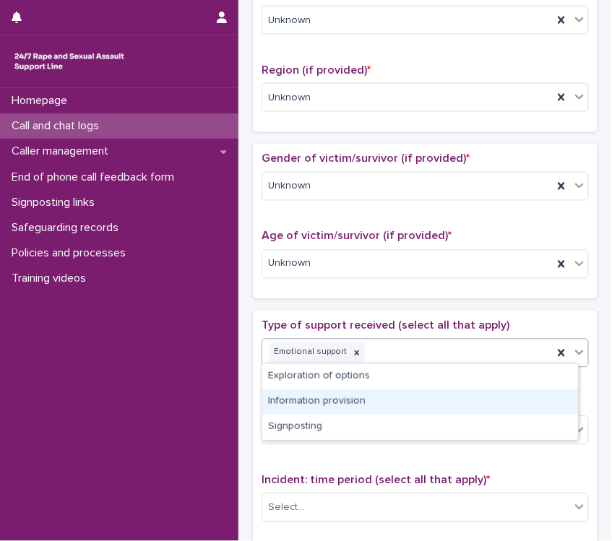
click at [351, 400] on div "Information provision" at bounding box center [420, 402] width 316 height 25
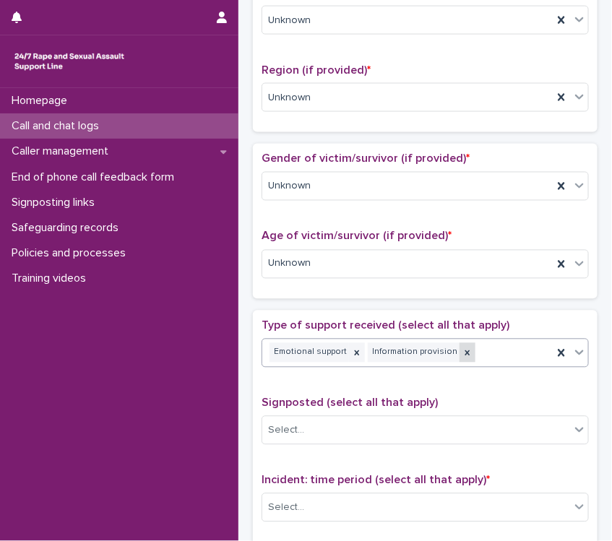
click at [463, 351] on icon at bounding box center [468, 353] width 10 height 10
click at [457, 351] on div "Emotional support" at bounding box center [407, 352] width 291 height 25
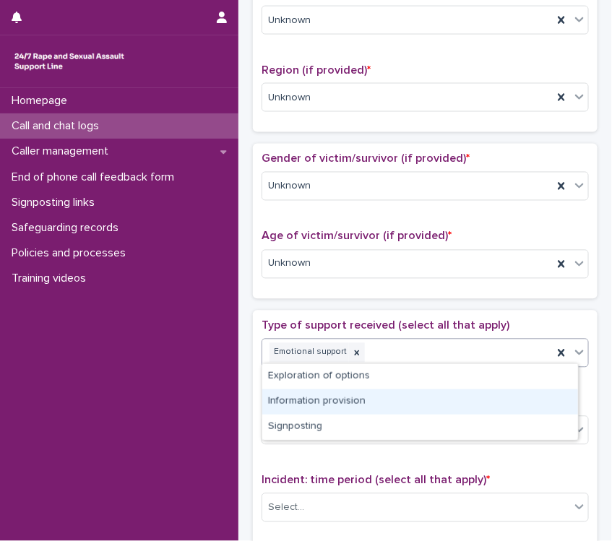
click at [352, 395] on div "Information provision" at bounding box center [420, 402] width 316 height 25
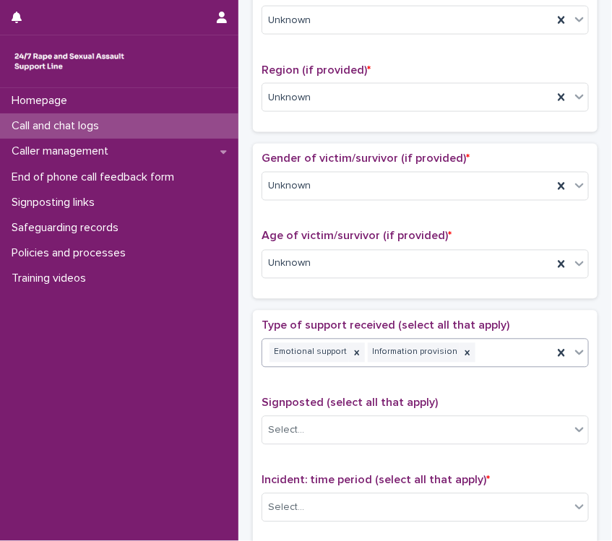
click at [499, 352] on div "Emotional support Information provision" at bounding box center [407, 352] width 291 height 25
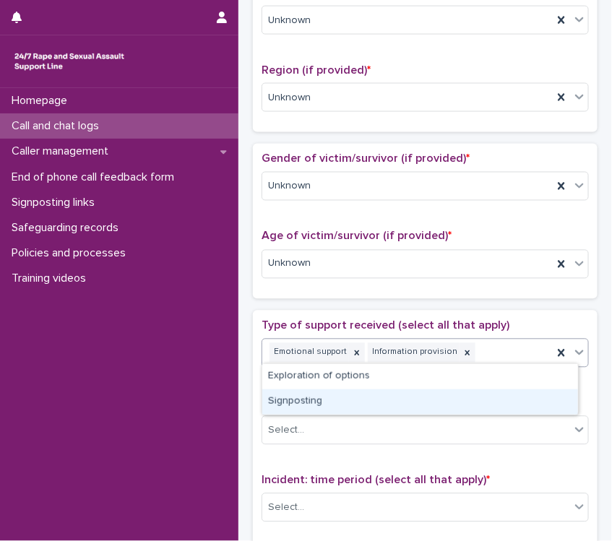
click at [359, 402] on div "Signposting" at bounding box center [420, 402] width 316 height 25
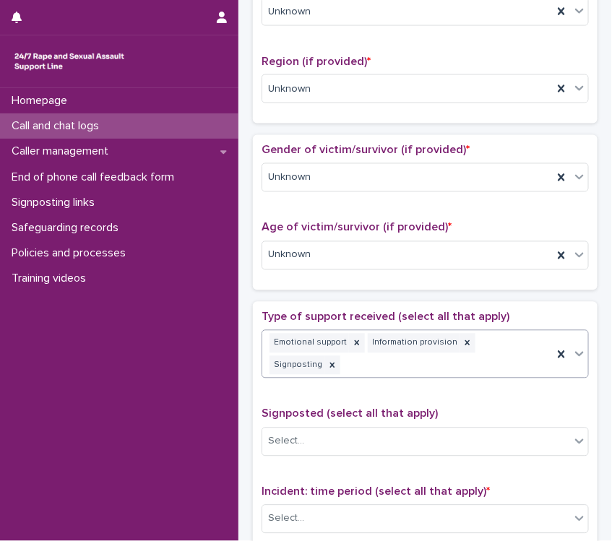
click at [364, 382] on div "Type of support received (select all that apply) option Signposting, selected. …" at bounding box center [425, 351] width 327 height 80
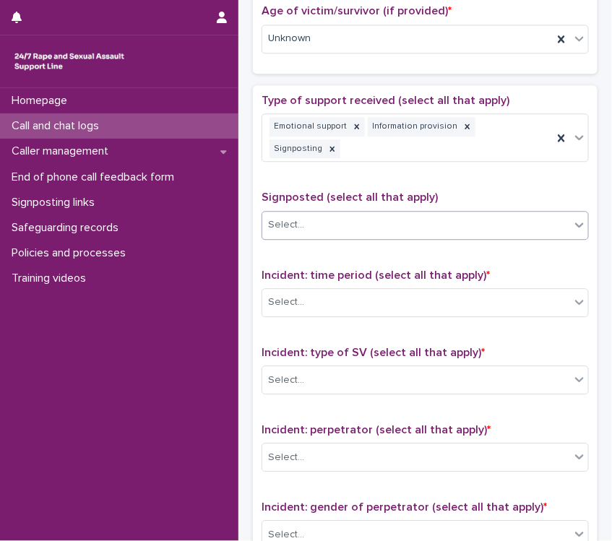
click at [330, 223] on div "Select..." at bounding box center [416, 225] width 308 height 24
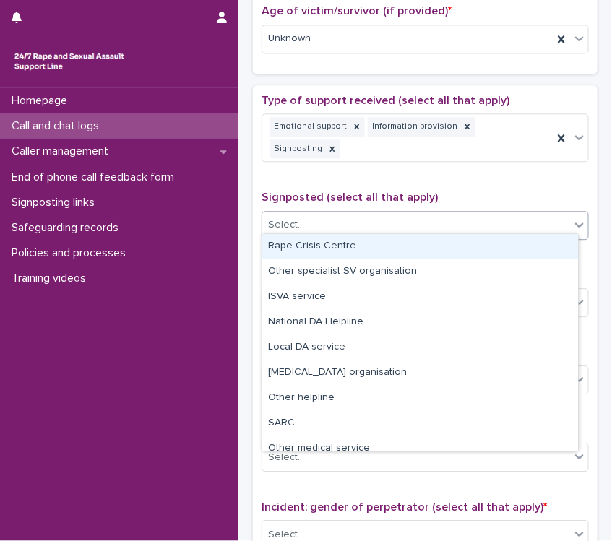
click at [343, 254] on div "Rape Crisis Centre" at bounding box center [420, 246] width 316 height 25
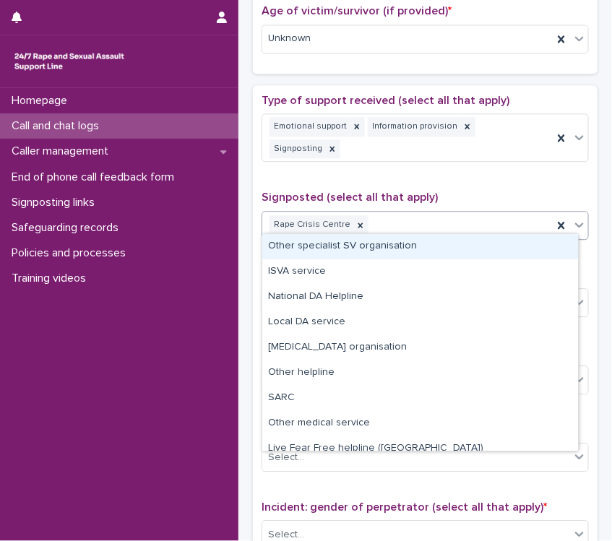
click at [385, 229] on div "Rape Crisis Centre" at bounding box center [407, 224] width 291 height 25
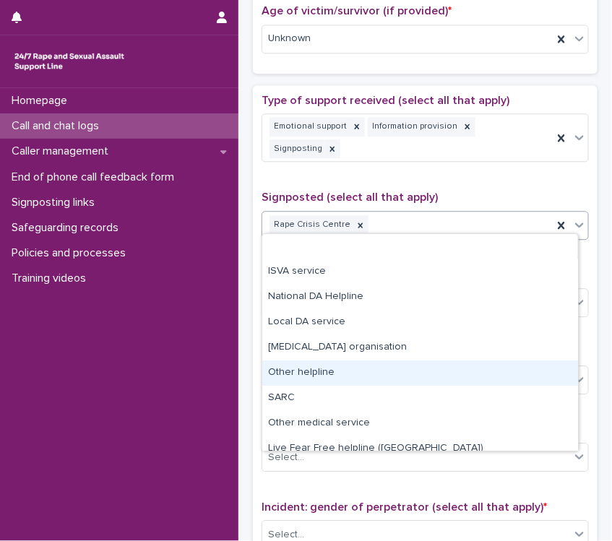
scroll to position [61, 0]
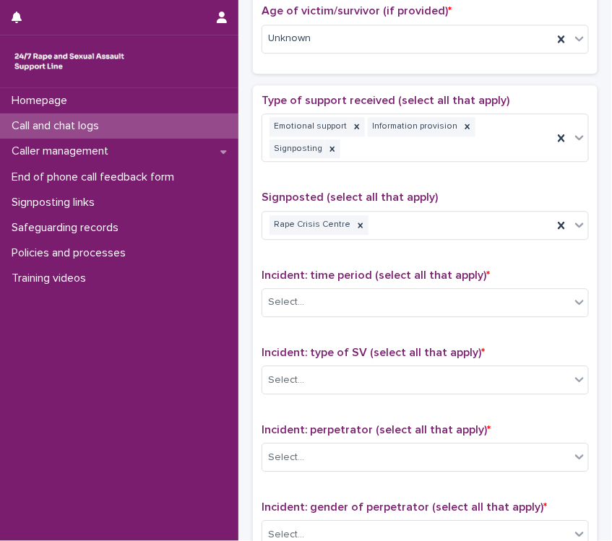
click at [233, 346] on div "Homepage Call and chat logs Caller management End of phone call feedback form S…" at bounding box center [119, 314] width 238 height 453
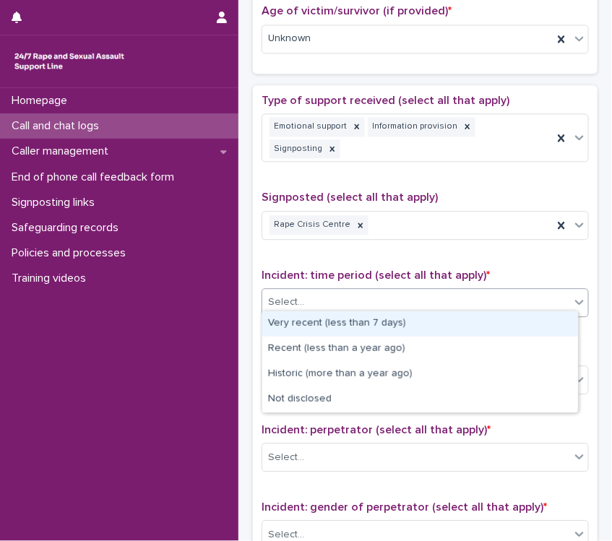
click at [323, 298] on div "Select..." at bounding box center [416, 303] width 308 height 24
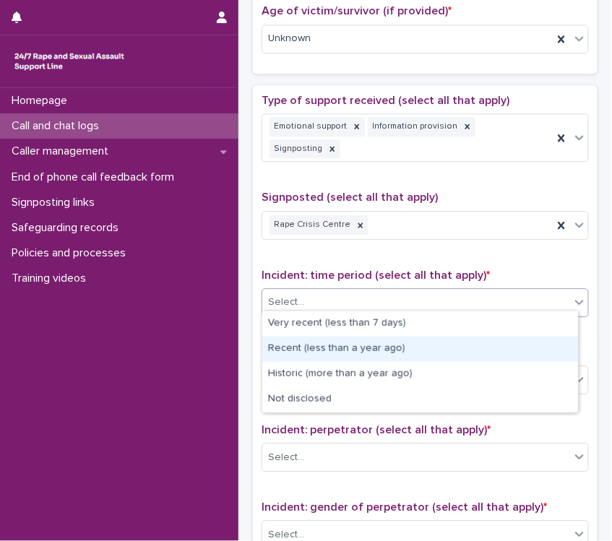
click at [344, 349] on div "Recent (less than a year ago)" at bounding box center [420, 349] width 316 height 25
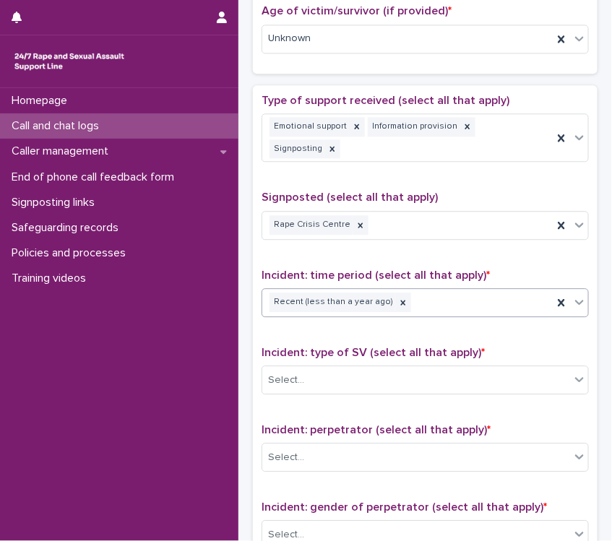
click at [348, 324] on div "Type of support received (select all that apply) Emotional support Information …" at bounding box center [425, 406] width 327 height 624
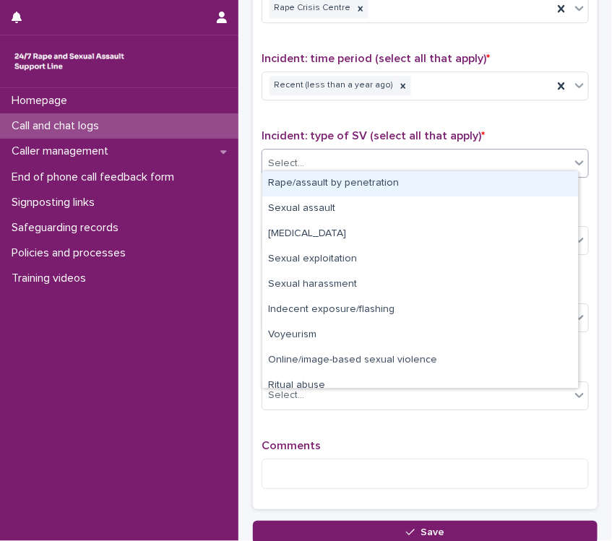
click at [336, 160] on div "Select..." at bounding box center [416, 164] width 308 height 24
click at [321, 186] on div "Rape/assault by penetration" at bounding box center [420, 183] width 316 height 25
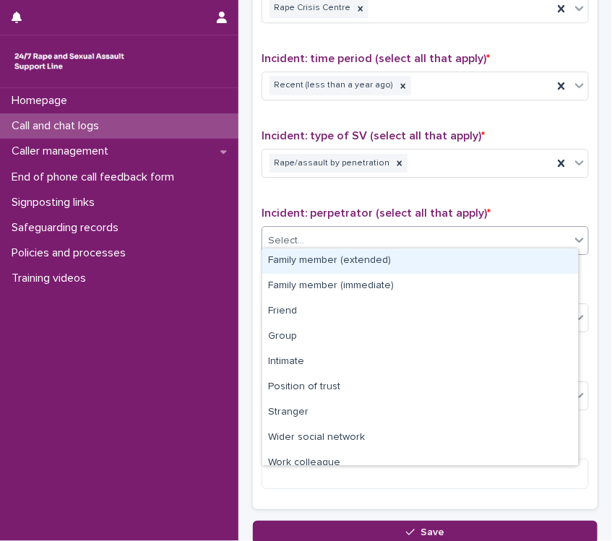
click at [316, 237] on div "Select..." at bounding box center [416, 241] width 308 height 24
click at [395, 159] on icon at bounding box center [400, 163] width 10 height 10
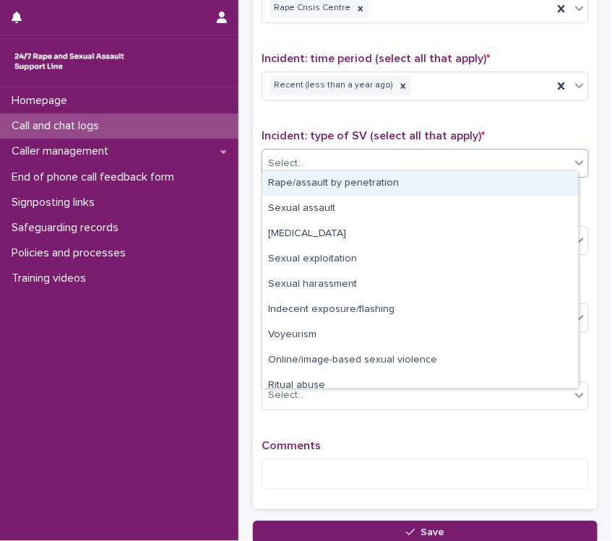
click at [405, 160] on div "Select..." at bounding box center [416, 164] width 308 height 24
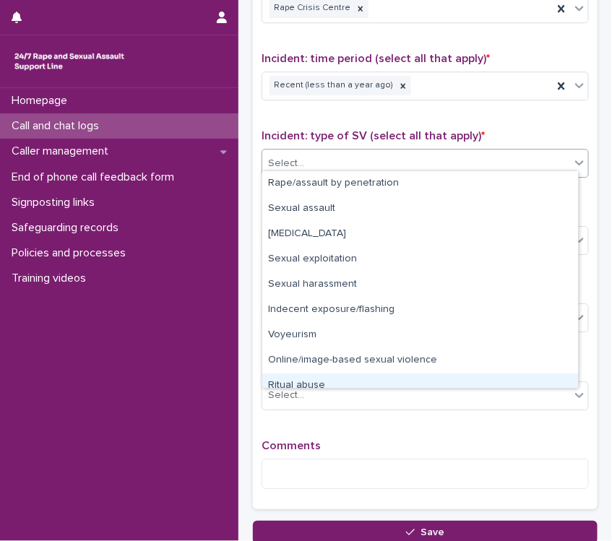
scroll to position [35, 0]
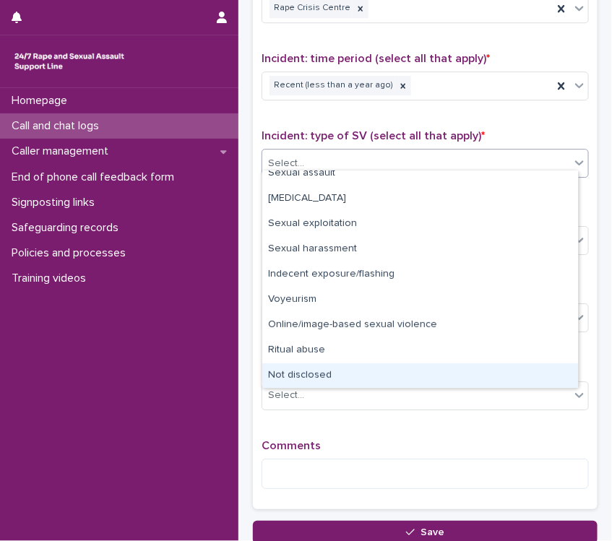
click at [311, 372] on div "Not disclosed" at bounding box center [420, 376] width 316 height 25
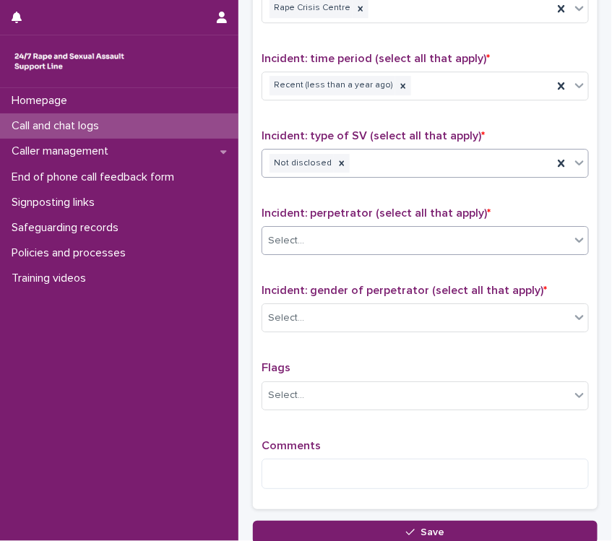
click at [330, 244] on div "Select..." at bounding box center [416, 241] width 308 height 24
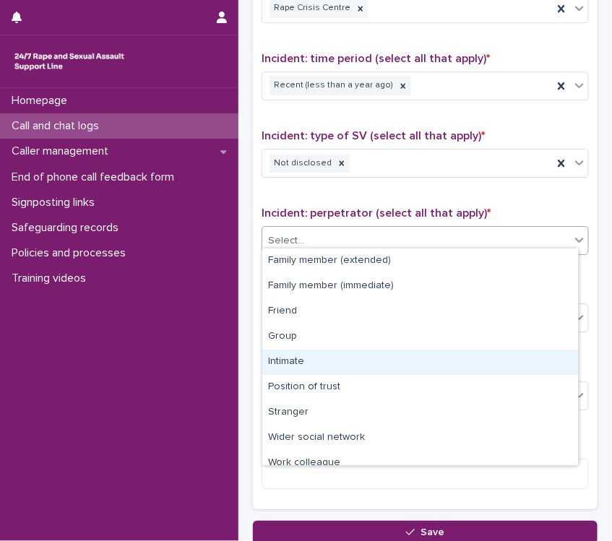
click at [308, 357] on div "Intimate" at bounding box center [420, 362] width 316 height 25
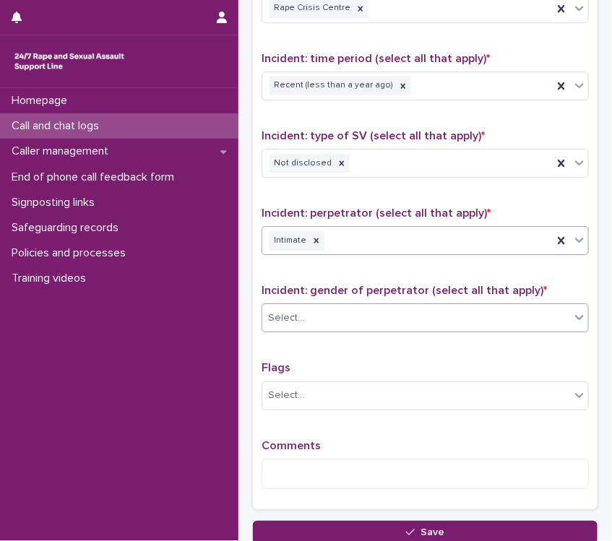
click at [321, 319] on div "Select..." at bounding box center [416, 318] width 308 height 24
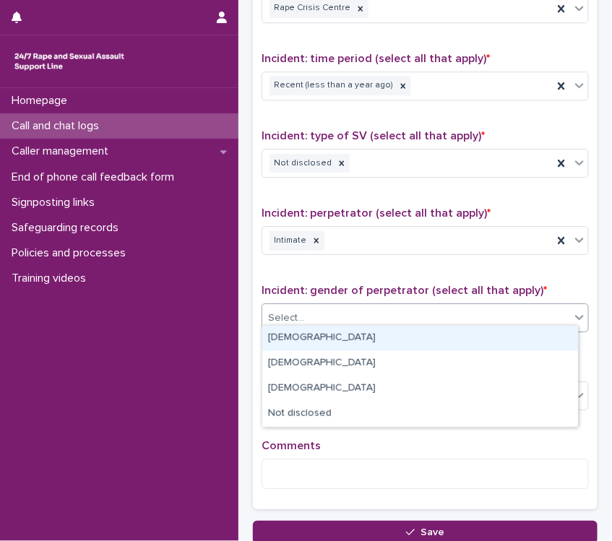
click at [316, 339] on div "[DEMOGRAPHIC_DATA]" at bounding box center [420, 338] width 316 height 25
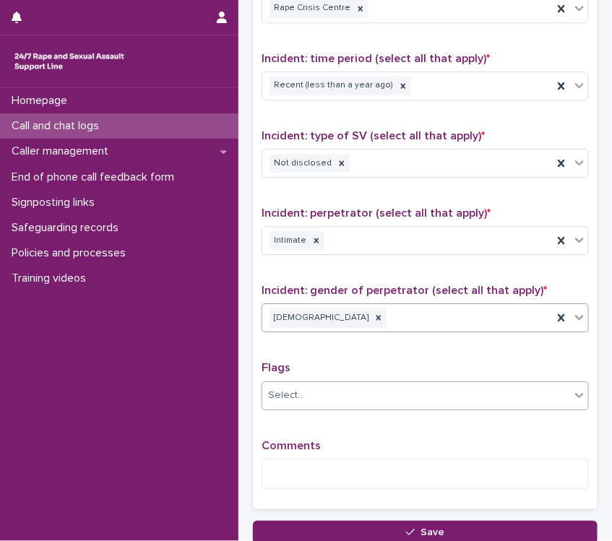
click at [311, 388] on div "Select..." at bounding box center [416, 396] width 308 height 24
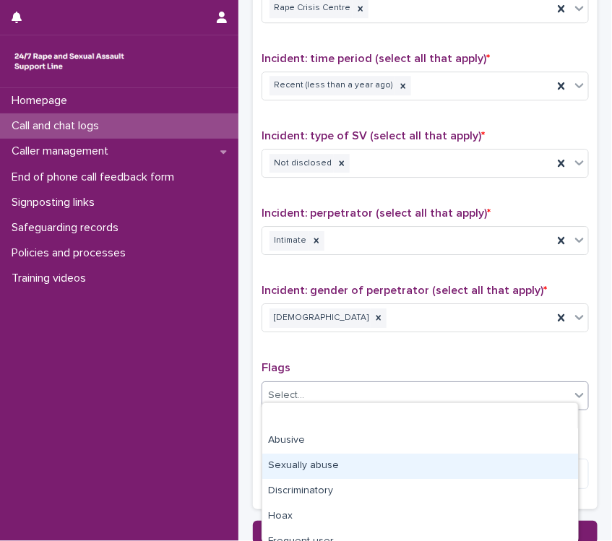
scroll to position [164, 0]
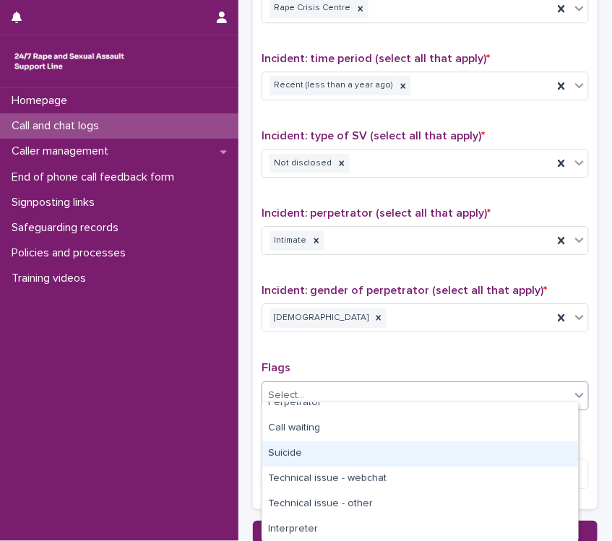
click at [306, 453] on div "Suicide" at bounding box center [420, 454] width 316 height 25
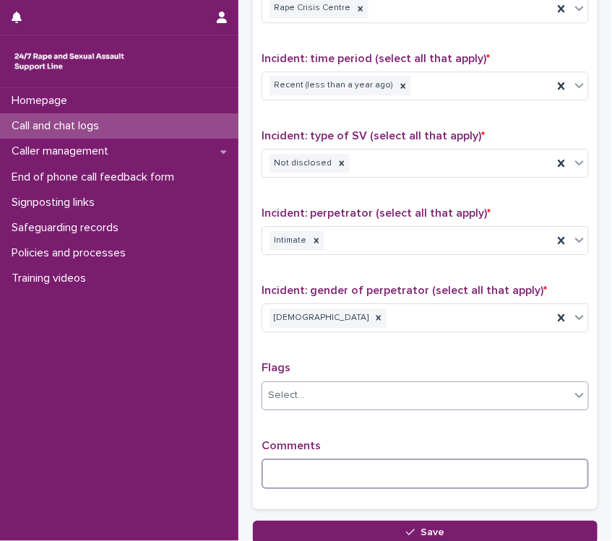
click at [305, 468] on textarea at bounding box center [425, 474] width 327 height 31
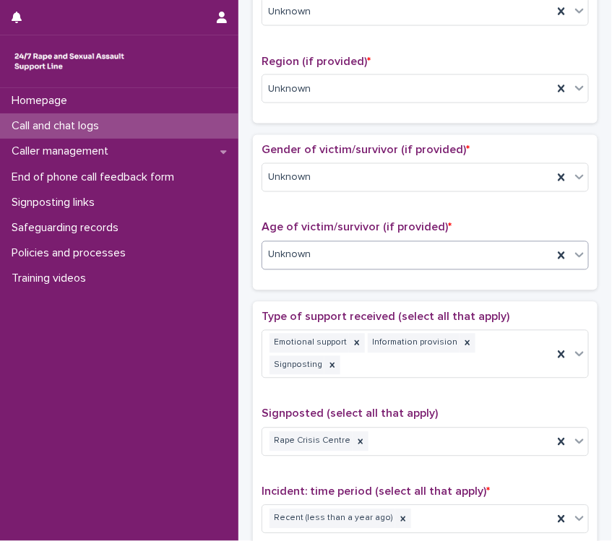
scroll to position [370, 0]
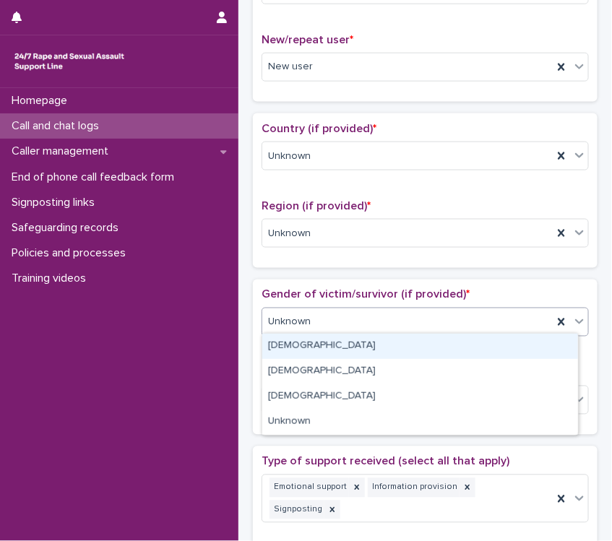
click at [338, 319] on div "Unknown" at bounding box center [407, 323] width 291 height 24
click at [298, 345] on div "[DEMOGRAPHIC_DATA]" at bounding box center [420, 346] width 316 height 25
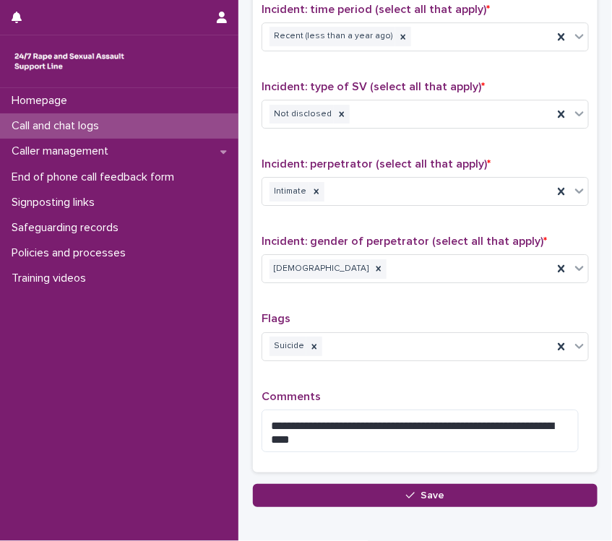
scroll to position [1070, 0]
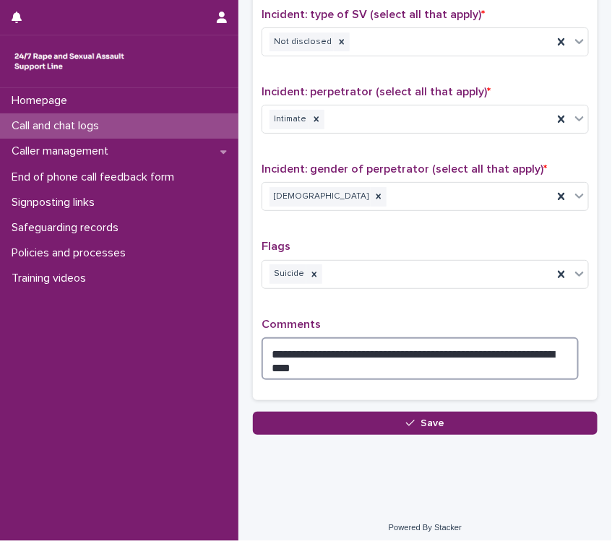
click at [452, 340] on textarea "**********" at bounding box center [420, 359] width 317 height 43
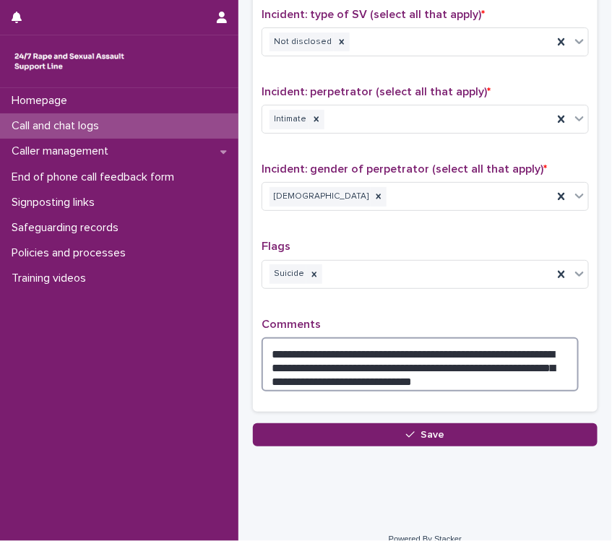
click at [531, 354] on textarea "**********" at bounding box center [420, 365] width 317 height 55
click at [522, 368] on textarea "**********" at bounding box center [420, 365] width 317 height 55
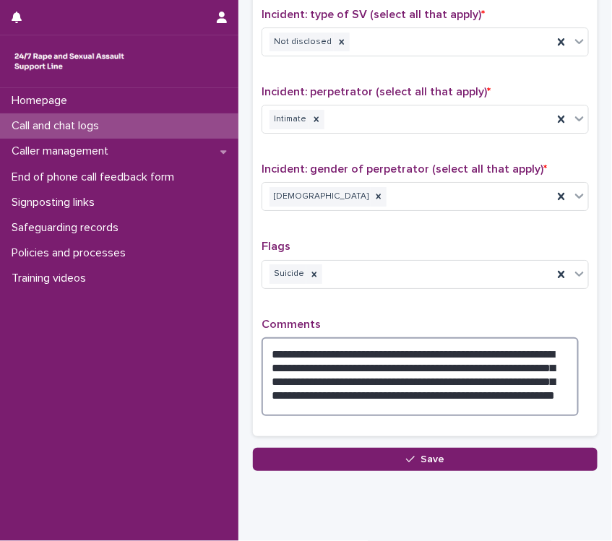
click at [427, 383] on textarea "**********" at bounding box center [420, 377] width 317 height 79
click at [431, 387] on textarea "**********" at bounding box center [420, 377] width 317 height 79
click at [434, 387] on textarea "**********" at bounding box center [420, 377] width 317 height 79
click at [440, 393] on textarea "**********" at bounding box center [420, 377] width 317 height 79
click at [356, 392] on textarea "**********" at bounding box center [420, 377] width 317 height 79
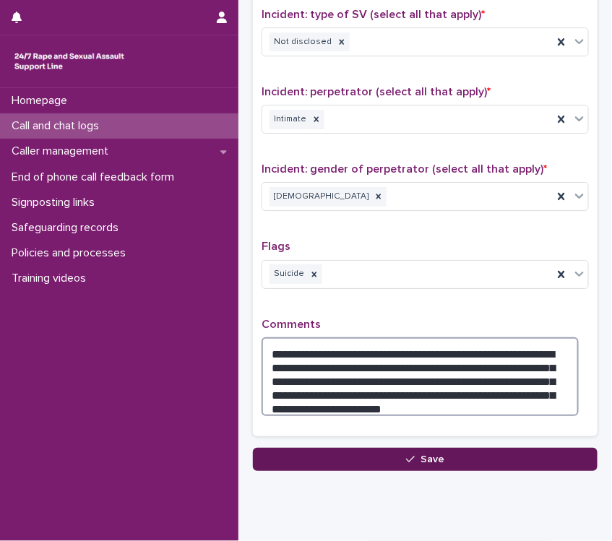
type textarea "**********"
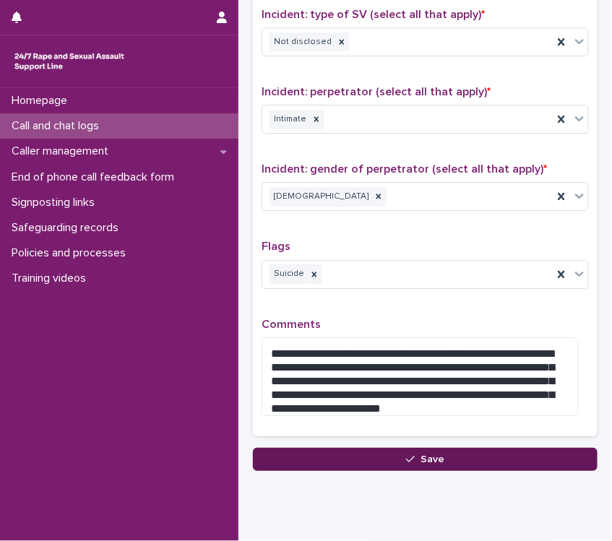
click at [402, 448] on button "Save" at bounding box center [425, 459] width 345 height 23
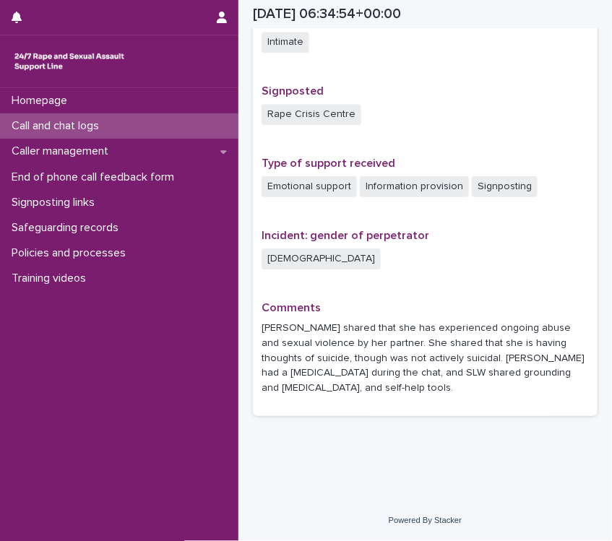
scroll to position [879, 0]
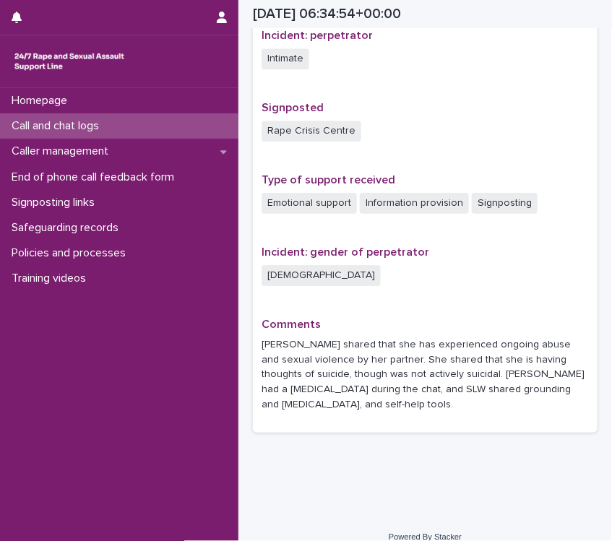
click at [236, 295] on div "Homepage Call and chat logs Caller management End of phone call feedback form S…" at bounding box center [119, 314] width 238 height 453
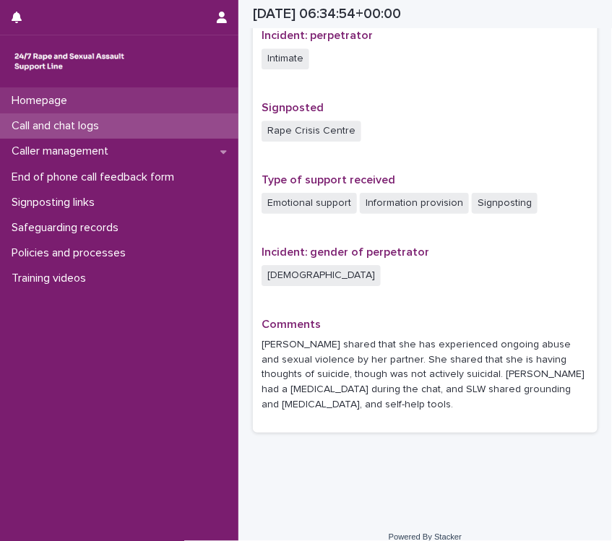
click at [59, 98] on p "Homepage" at bounding box center [42, 101] width 73 height 14
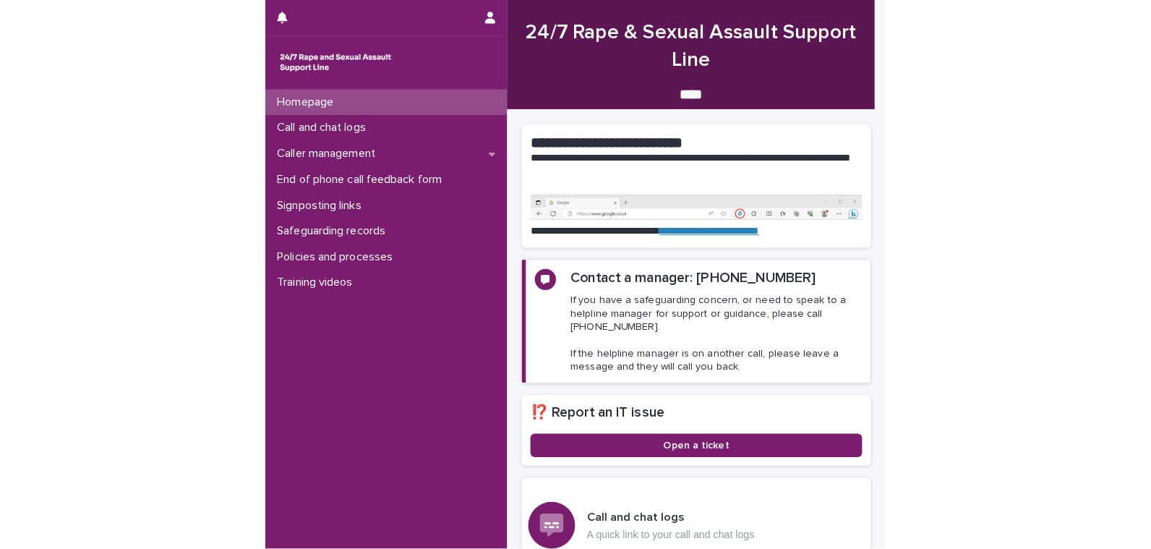
scroll to position [144, 0]
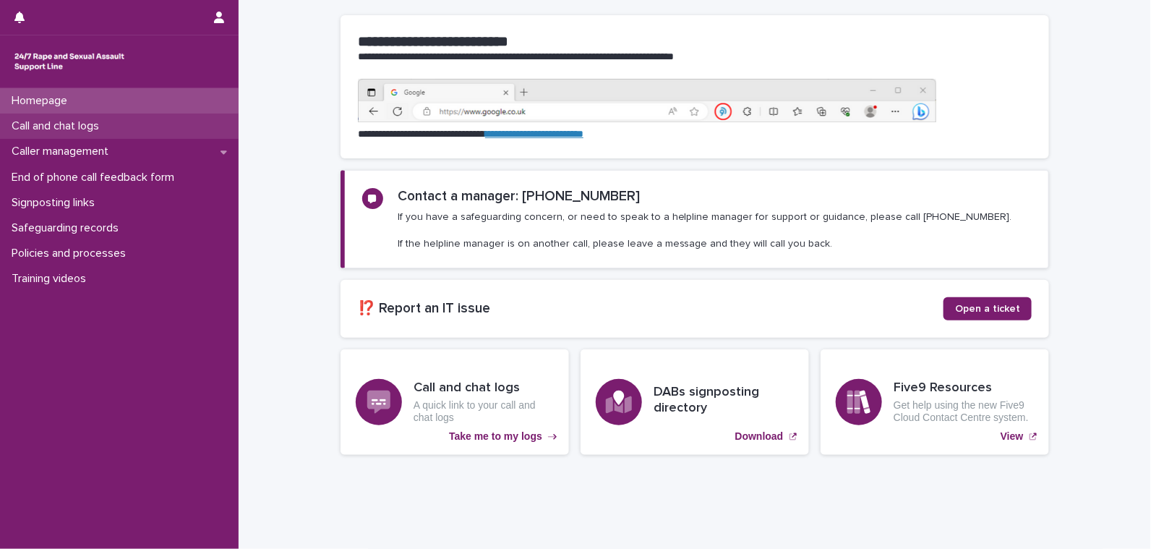
click at [95, 129] on p "Call and chat logs" at bounding box center [58, 126] width 105 height 14
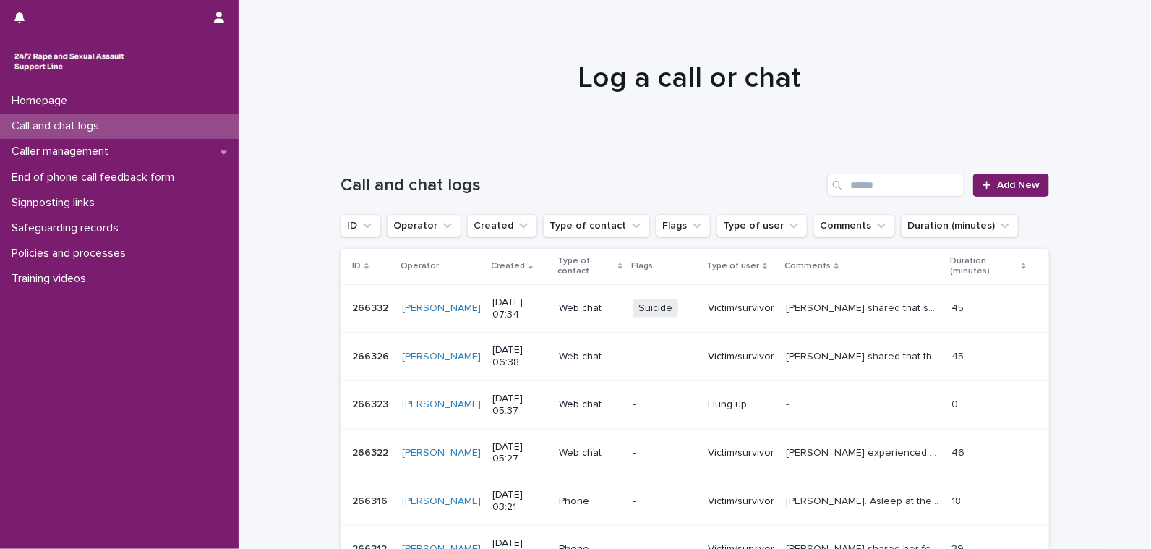
click at [82, 129] on p "Call and chat logs" at bounding box center [58, 126] width 105 height 14
drag, startPoint x: 82, startPoint y: 125, endPoint x: 107, endPoint y: 131, distance: 25.2
click at [82, 125] on p "Call and chat logs" at bounding box center [58, 126] width 105 height 14
click at [611, 189] on input "Search" at bounding box center [895, 184] width 137 height 23
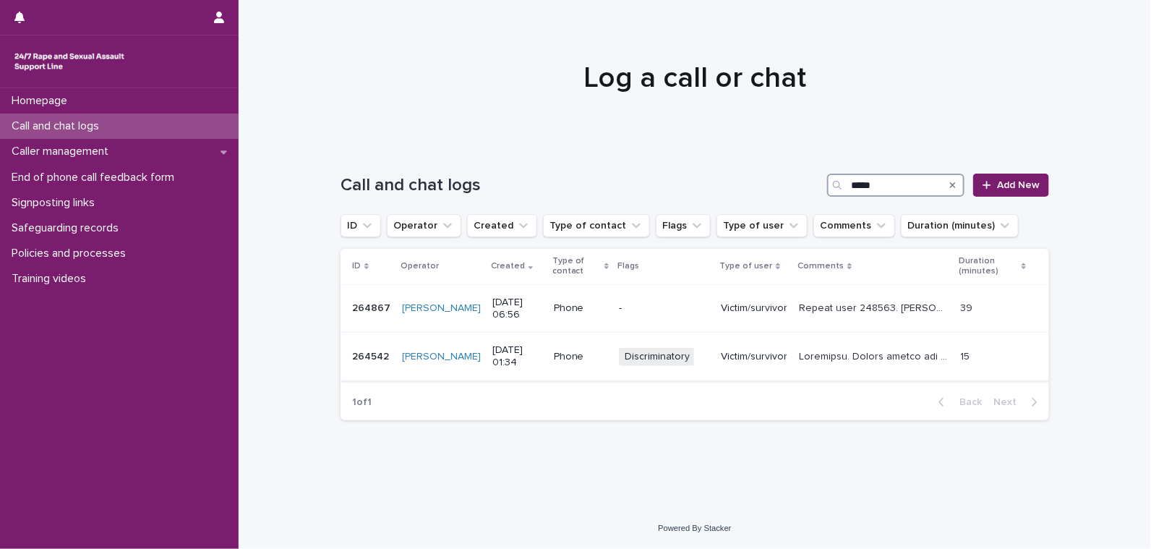
type input "*****"
click at [611, 360] on p at bounding box center [875, 355] width 152 height 15
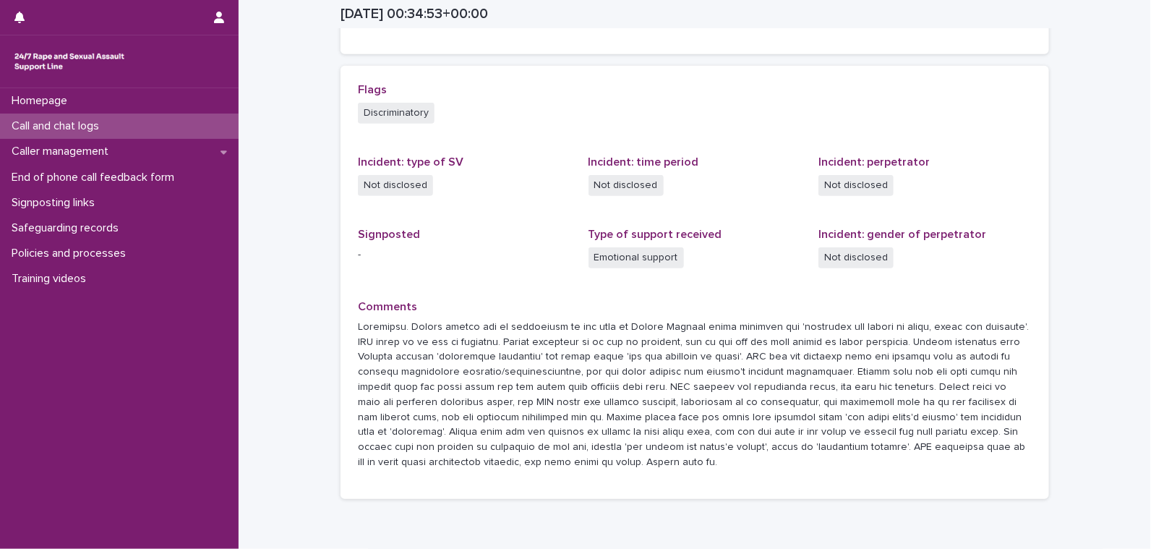
scroll to position [361, 0]
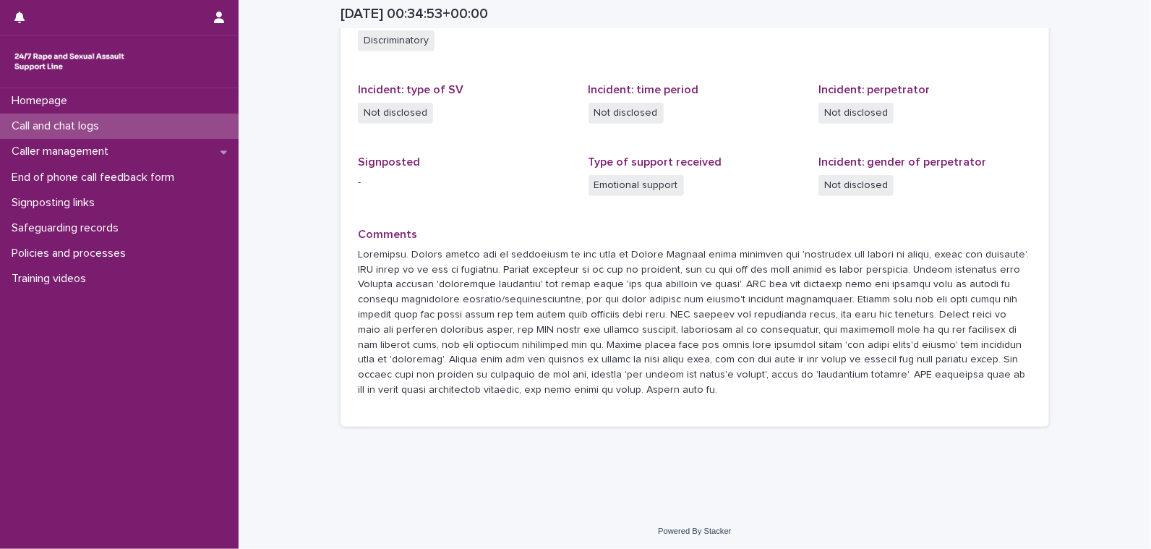
click at [611, 342] on p at bounding box center [695, 322] width 674 height 150
drag, startPoint x: 775, startPoint y: 342, endPoint x: 760, endPoint y: 344, distance: 15.3
click at [611, 344] on p at bounding box center [695, 322] width 674 height 150
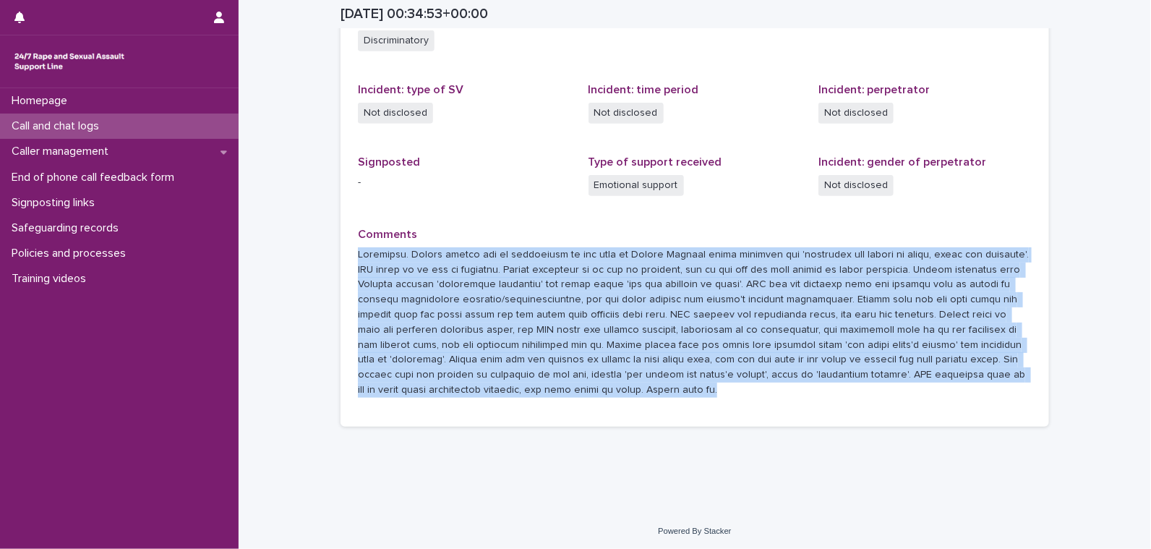
click at [611, 344] on p at bounding box center [695, 322] width 674 height 150
drag, startPoint x: 760, startPoint y: 344, endPoint x: 731, endPoint y: 349, distance: 29.3
click at [611, 349] on p at bounding box center [695, 322] width 674 height 150
click at [611, 342] on p at bounding box center [695, 322] width 674 height 150
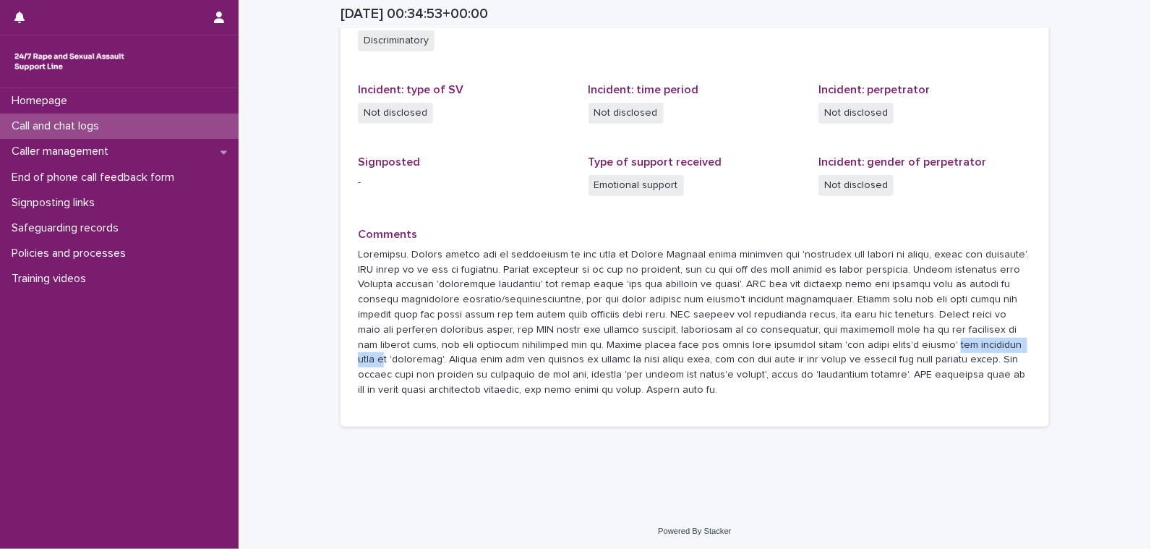
drag, startPoint x: 694, startPoint y: 341, endPoint x: 779, endPoint y: 345, distance: 85.4
click at [611, 345] on p at bounding box center [695, 322] width 674 height 150
click at [611, 348] on p at bounding box center [695, 322] width 674 height 150
